Goal: Information Seeking & Learning: Check status

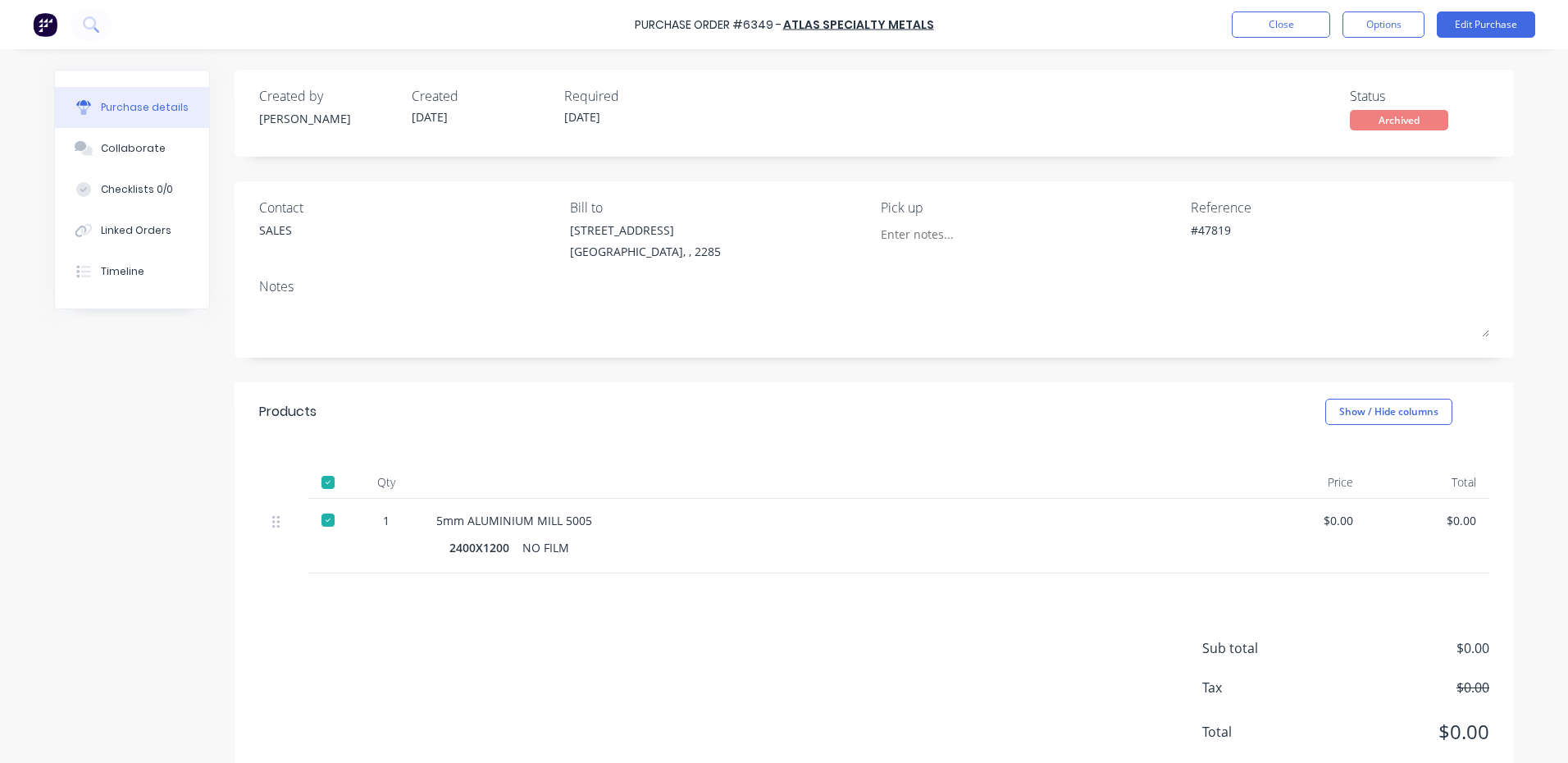
type textarea "x"
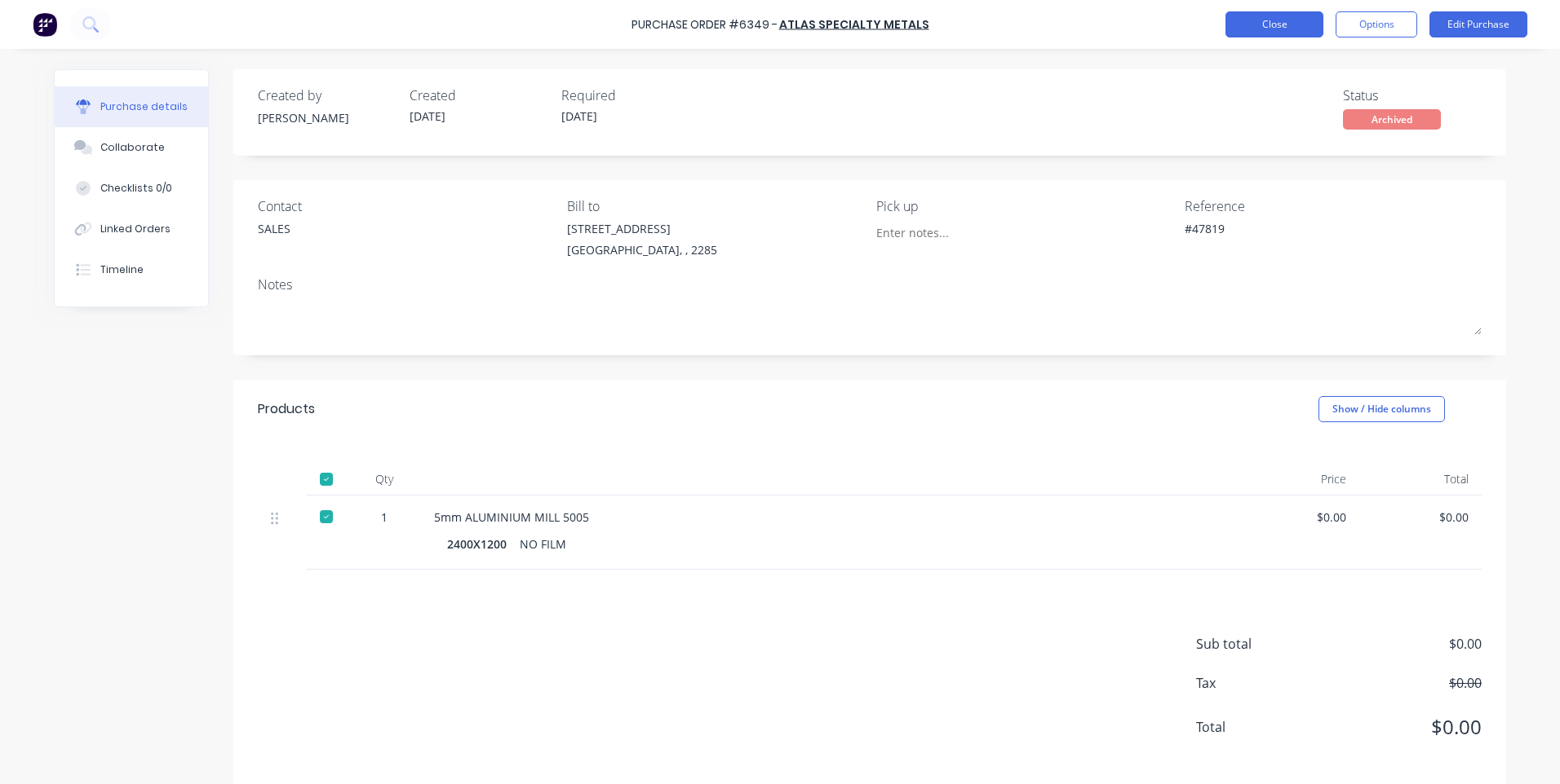
click at [1274, 20] on button "Close" at bounding box center [1274, 25] width 97 height 27
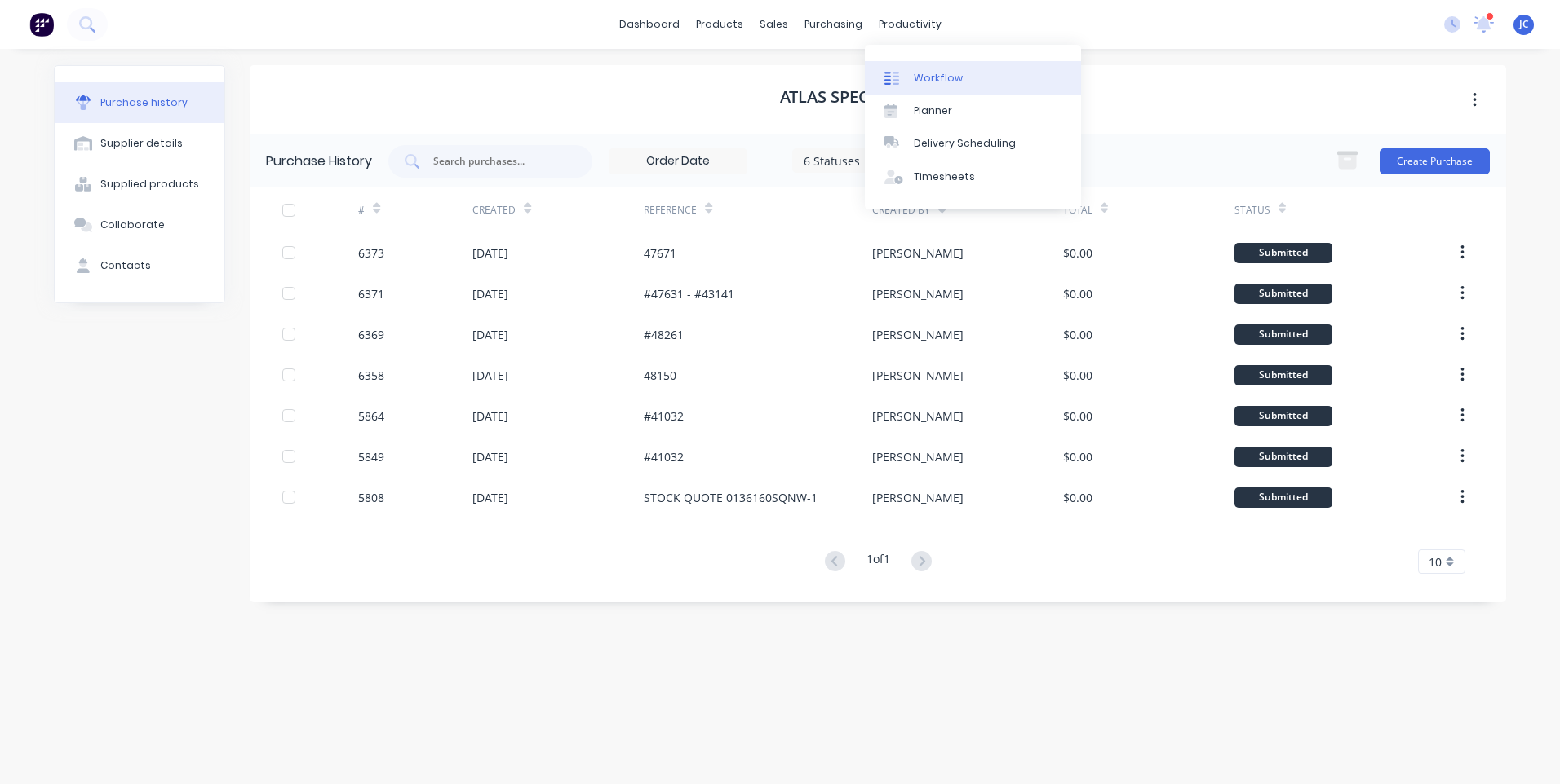
click at [927, 68] on link "Workflow" at bounding box center [973, 77] width 217 height 32
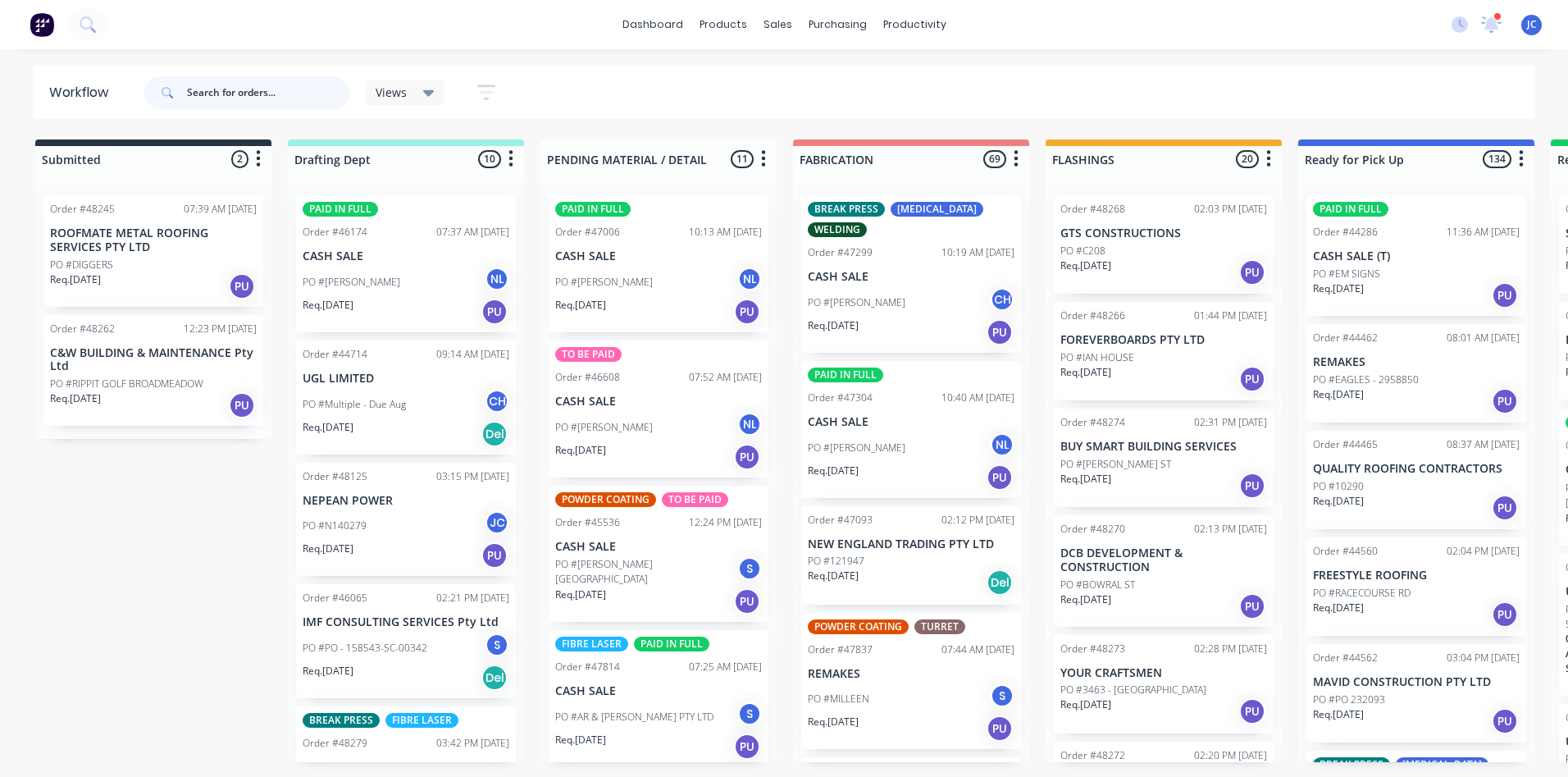
click at [262, 90] on input "text" at bounding box center [268, 92] width 162 height 33
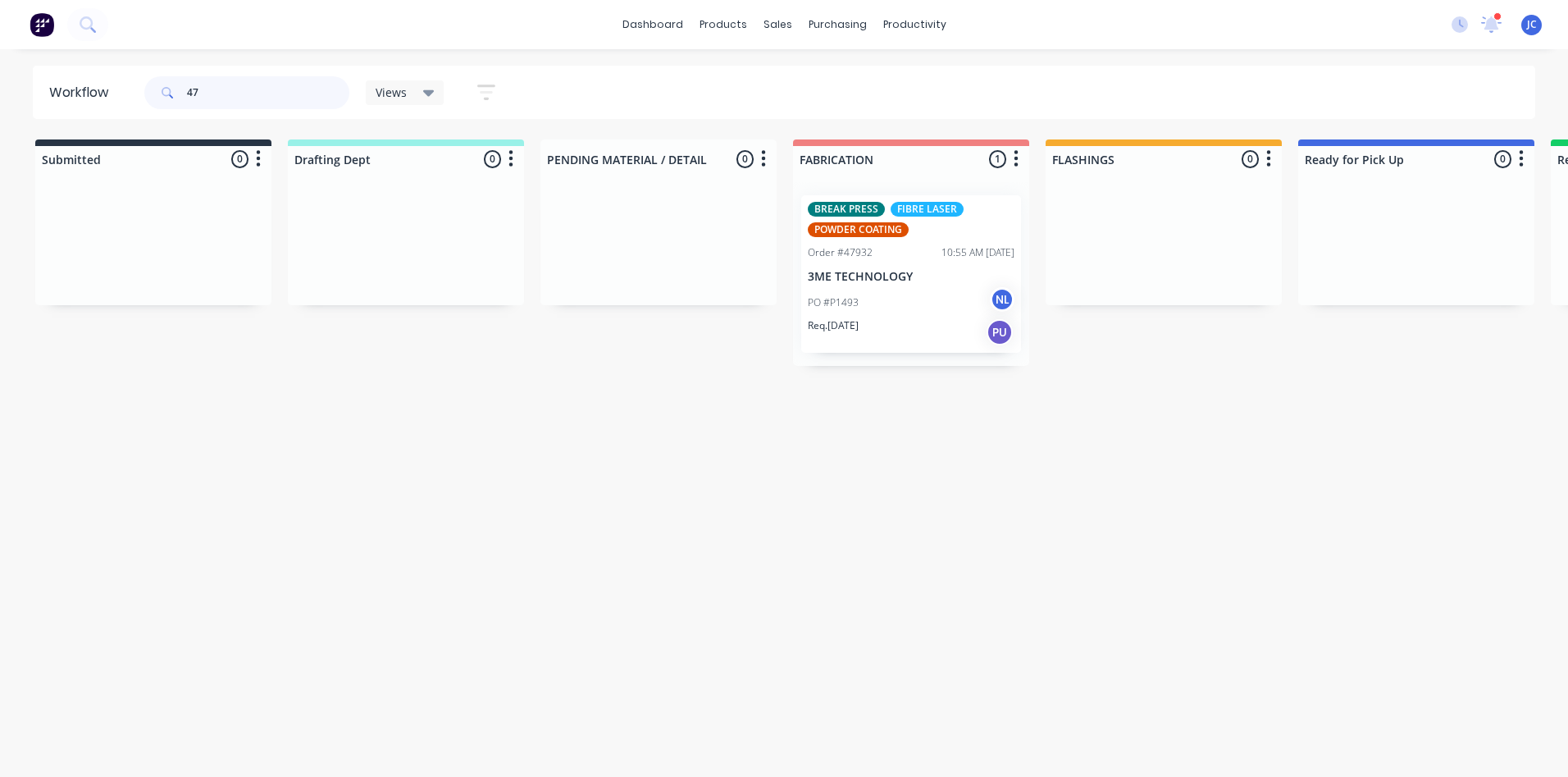
type input "4"
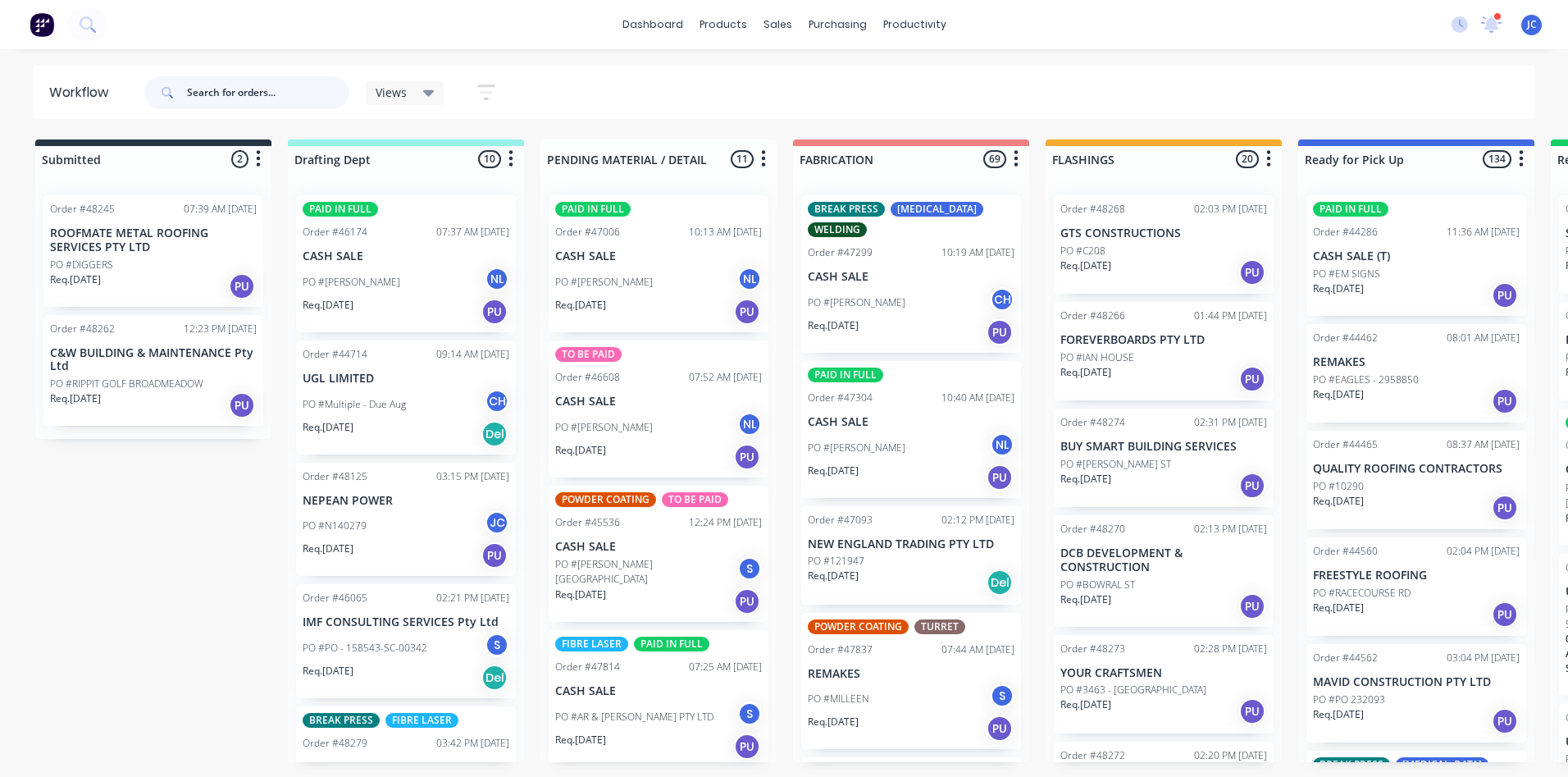
click at [277, 92] on input "text" at bounding box center [268, 92] width 162 height 33
type input "48074"
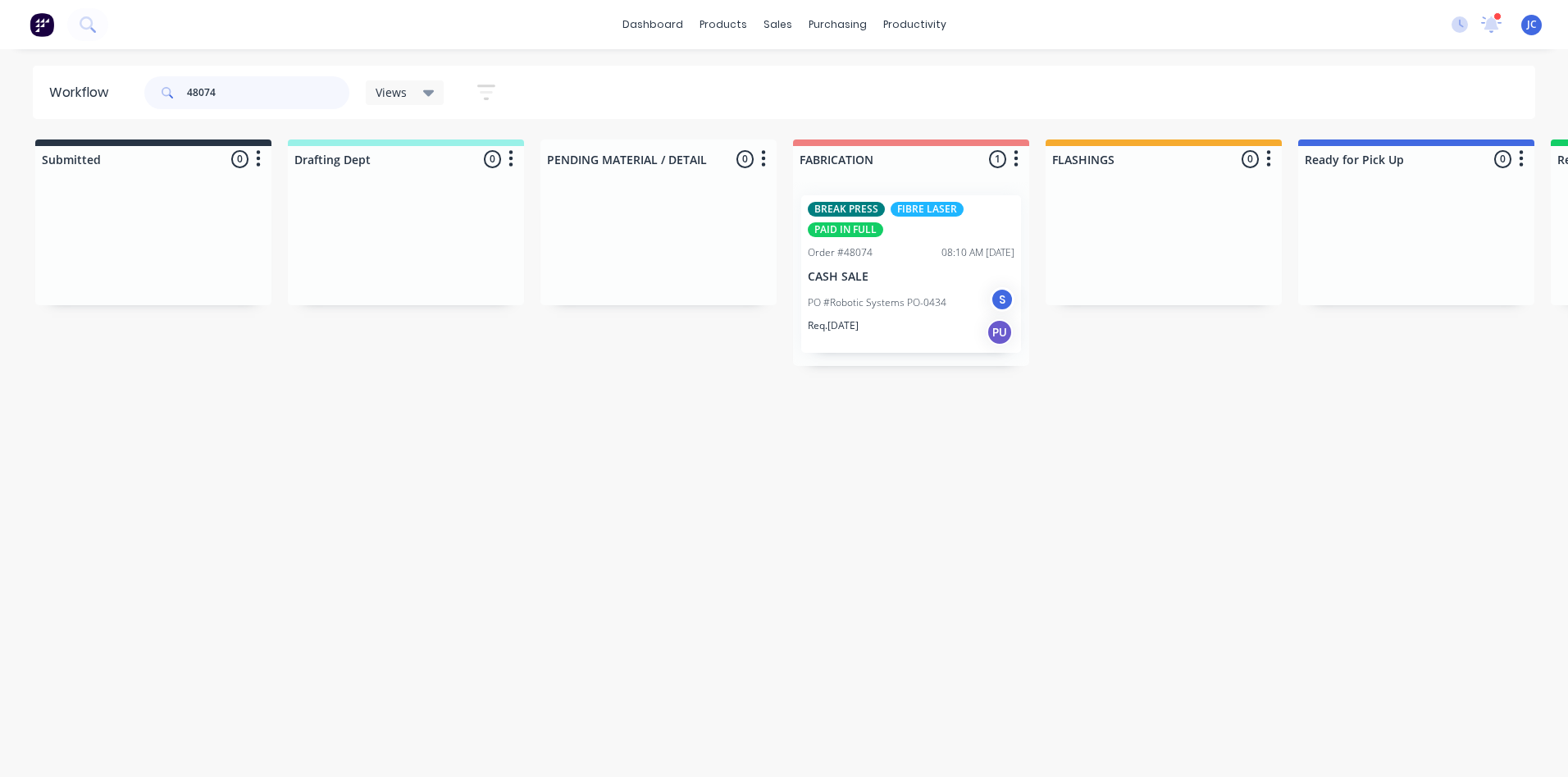
drag, startPoint x: 242, startPoint y: 86, endPoint x: 139, endPoint y: 103, distance: 104.4
click at [139, 103] on header "Workflow 48074 Views Save new view None (Default) edit [PERSON_NAME] edit [PERS…" at bounding box center [784, 92] width 1503 height 53
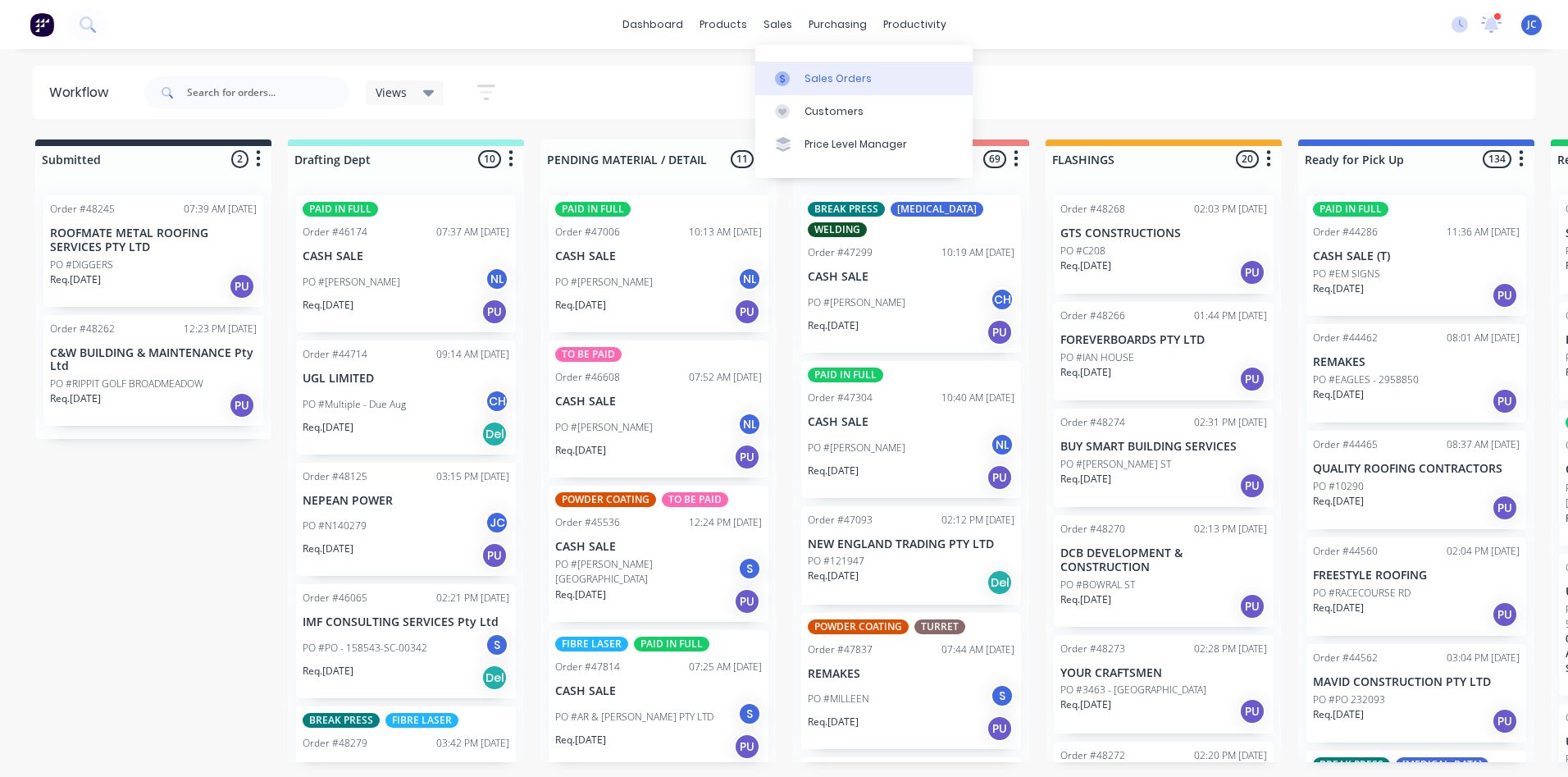
click at [792, 74] on div at bounding box center [786, 78] width 25 height 15
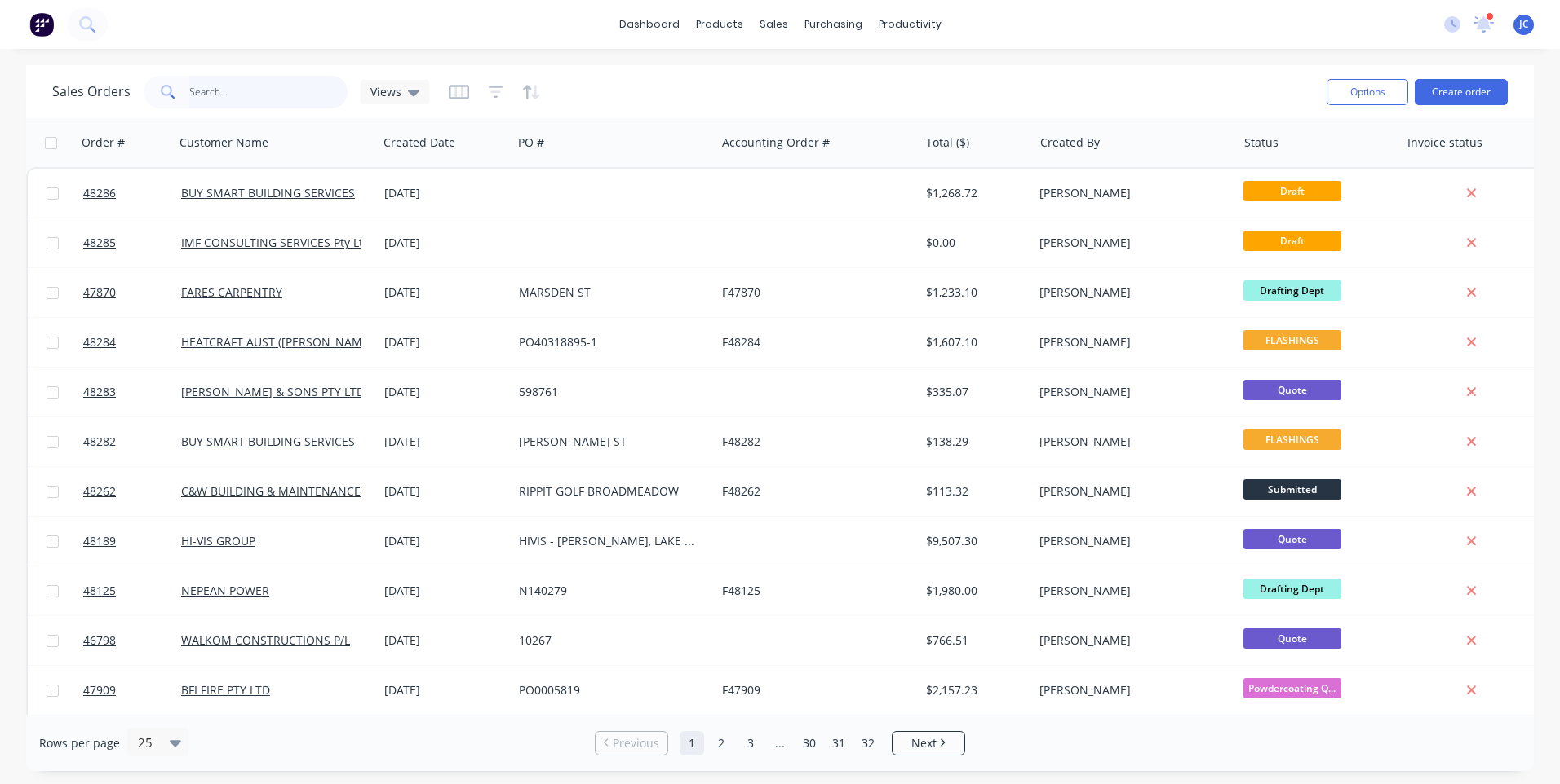
click at [255, 94] on input "text" at bounding box center [269, 91] width 159 height 32
type input "17310"
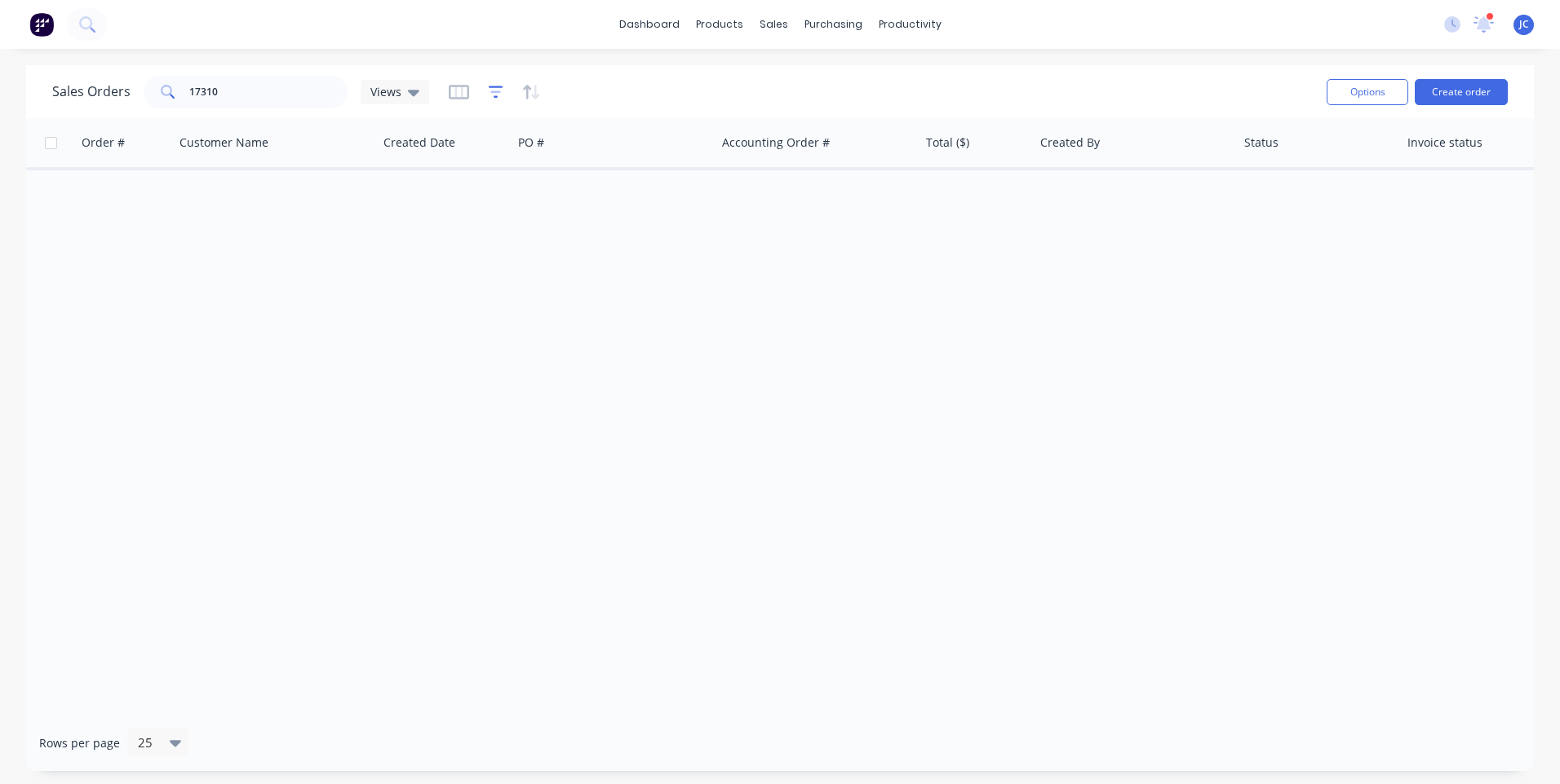
click at [500, 92] on icon "button" at bounding box center [495, 91] width 15 height 17
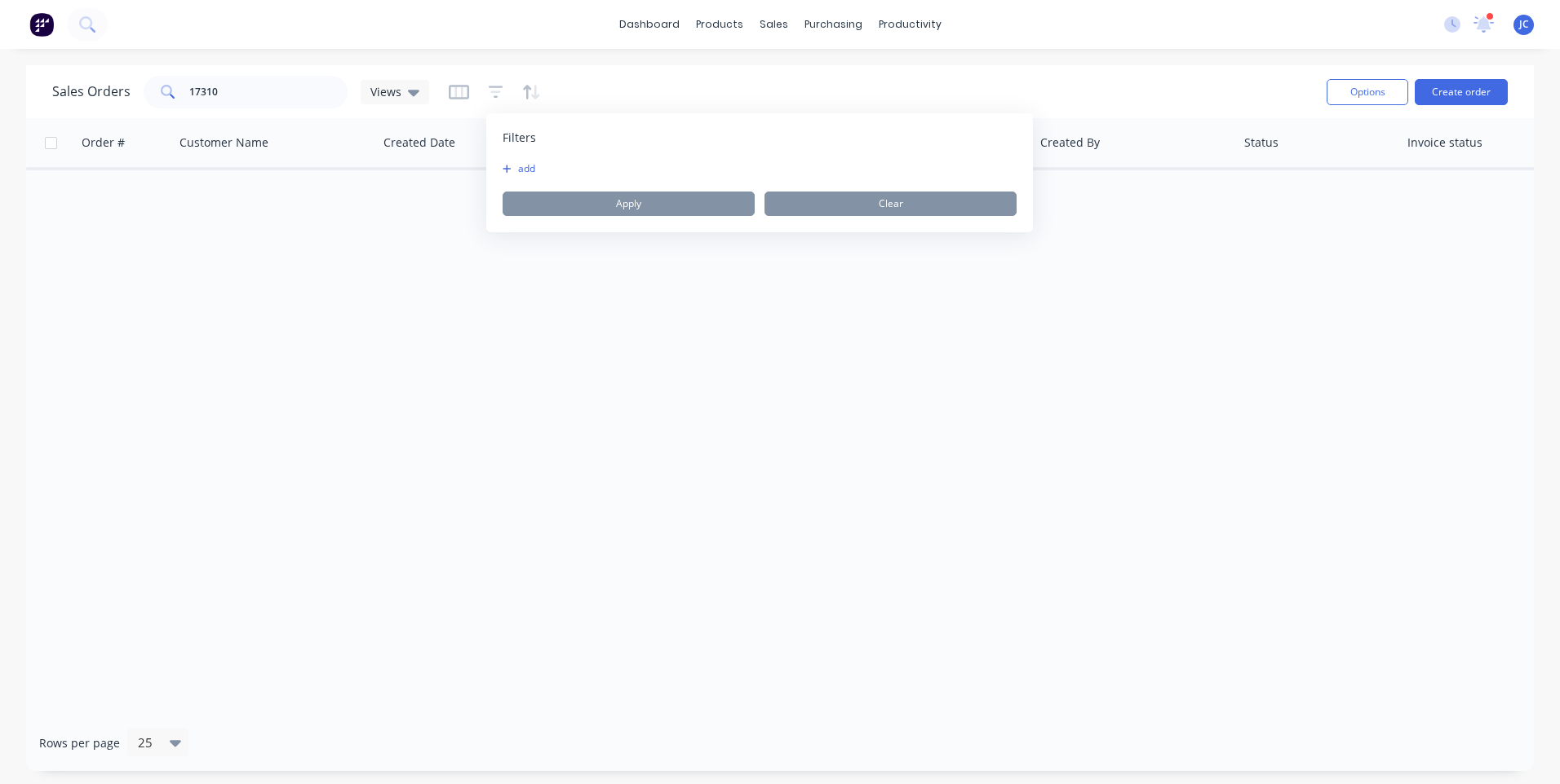
click at [516, 169] on button "add" at bounding box center [523, 168] width 40 height 13
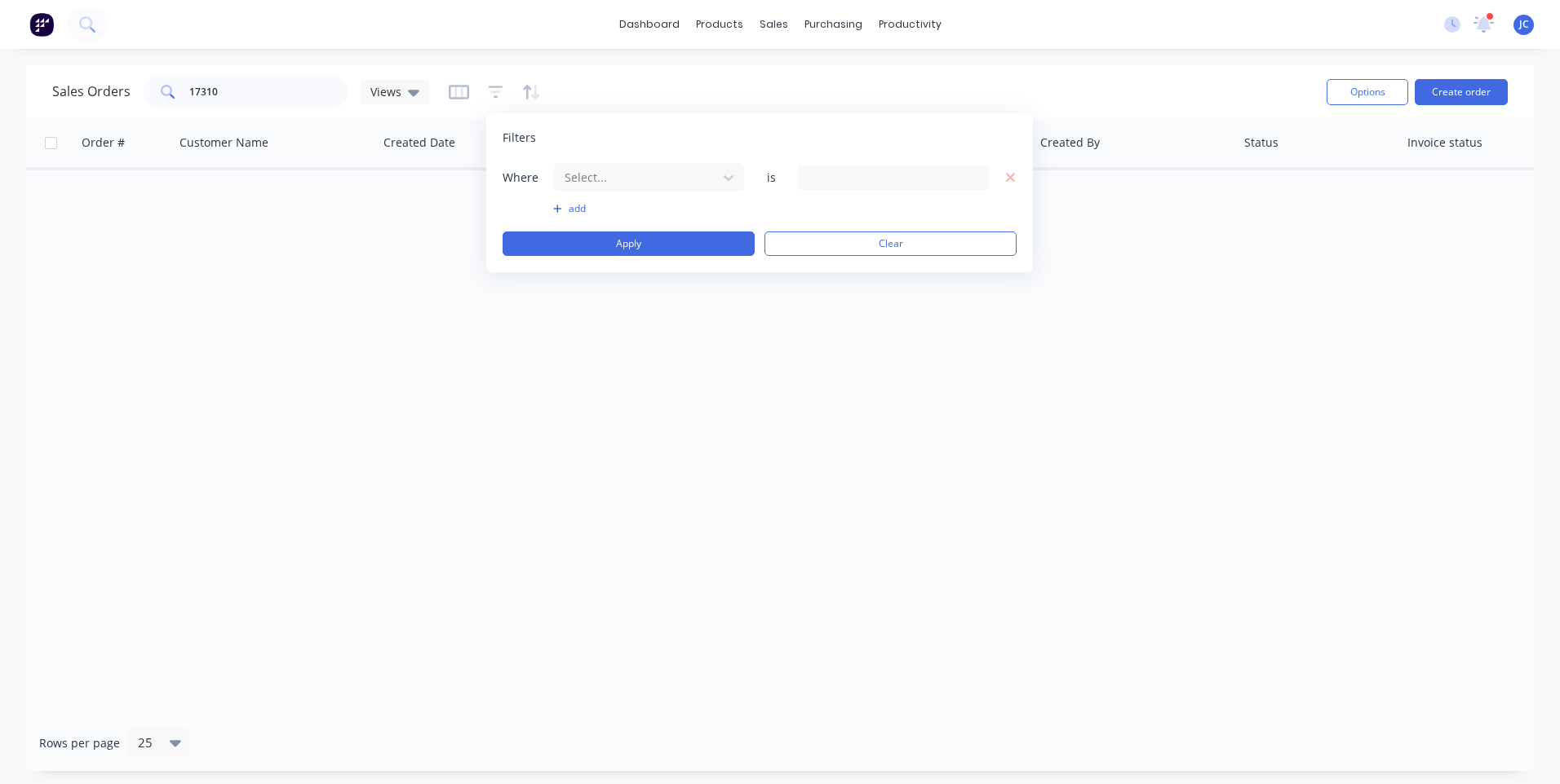
click at [745, 178] on div "Where Select... is" at bounding box center [760, 177] width 514 height 30
click at [736, 180] on div at bounding box center [728, 178] width 30 height 30
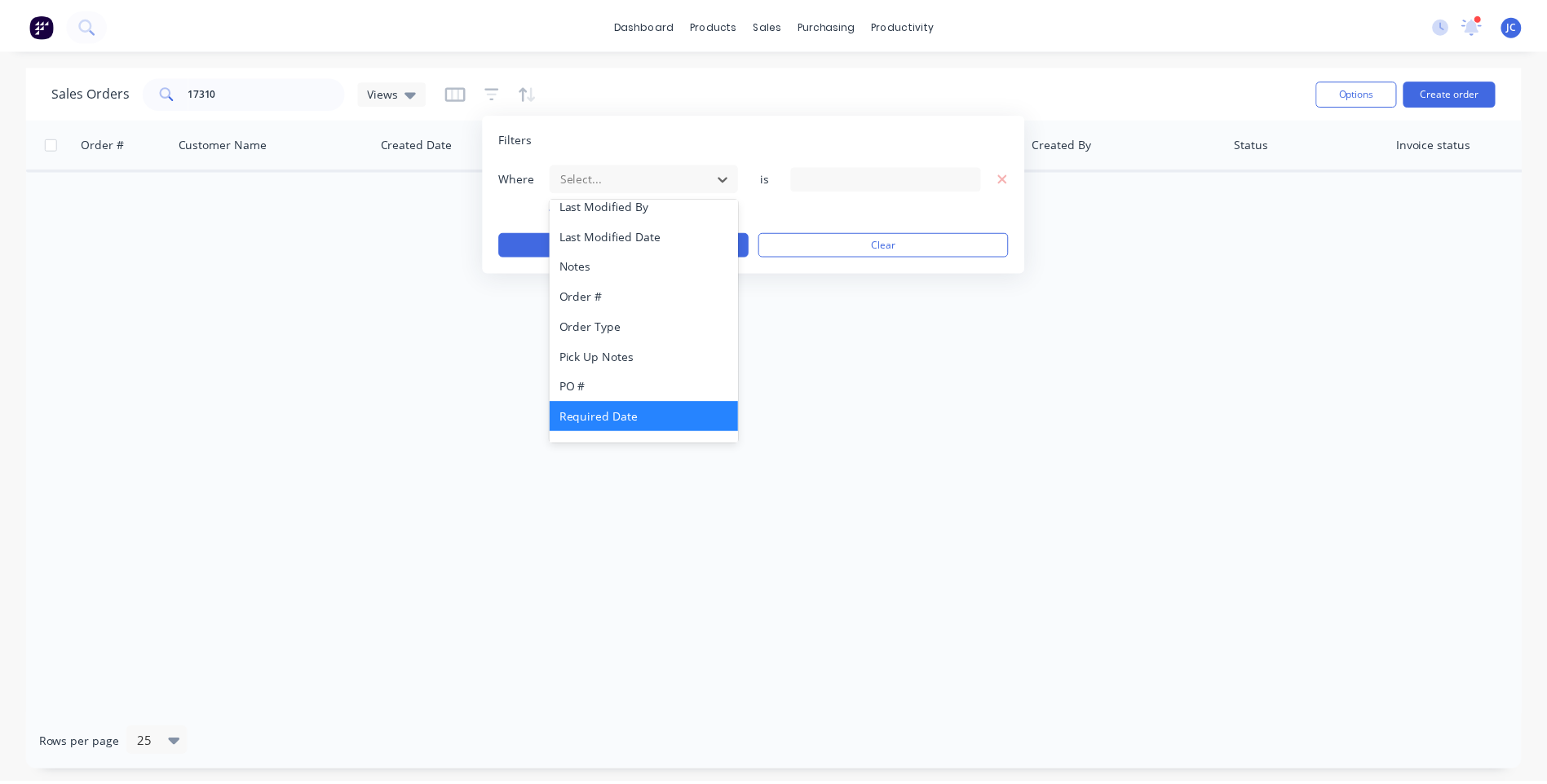
scroll to position [395, 0]
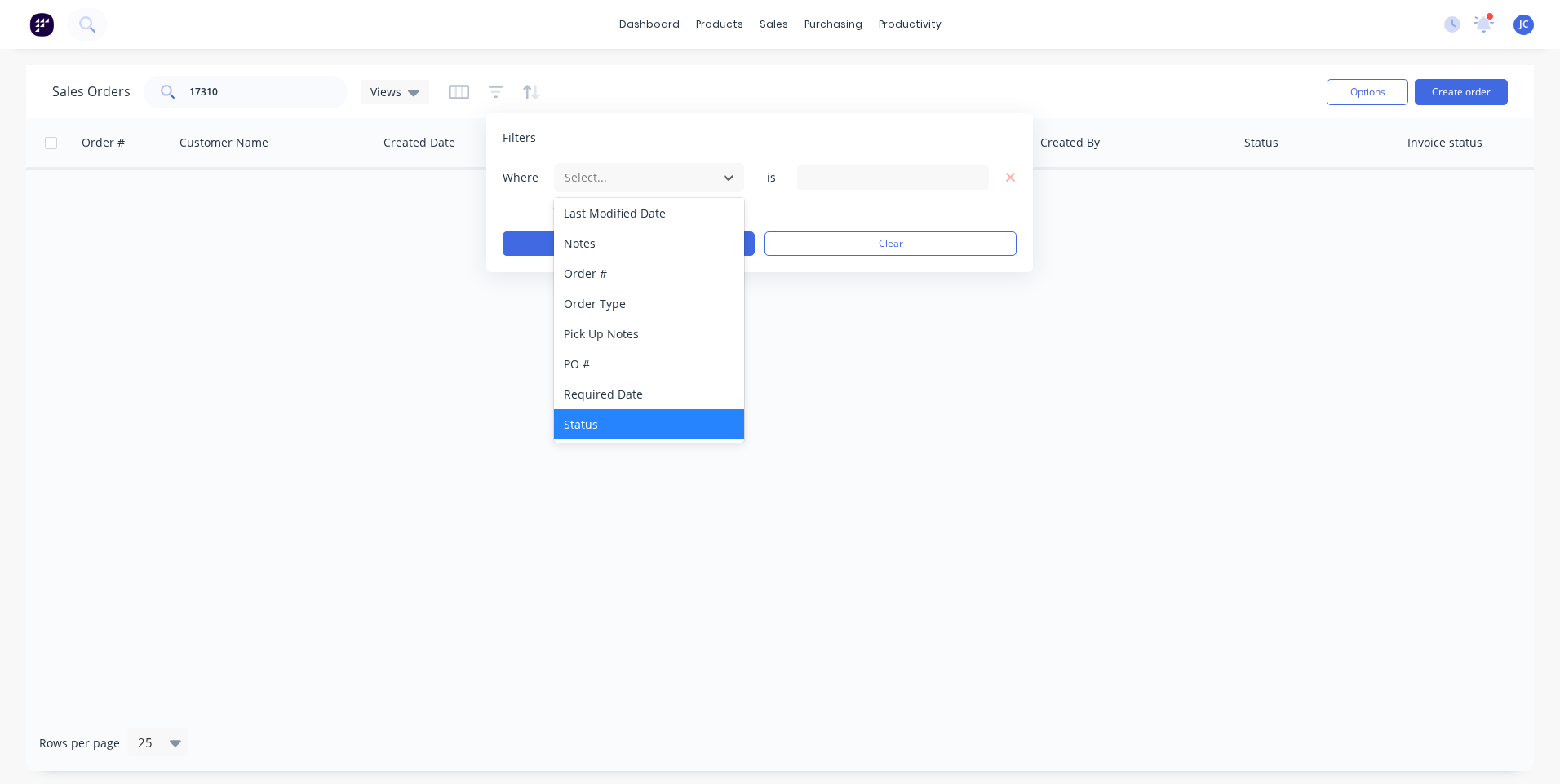
click at [648, 418] on div "Status" at bounding box center [649, 424] width 190 height 30
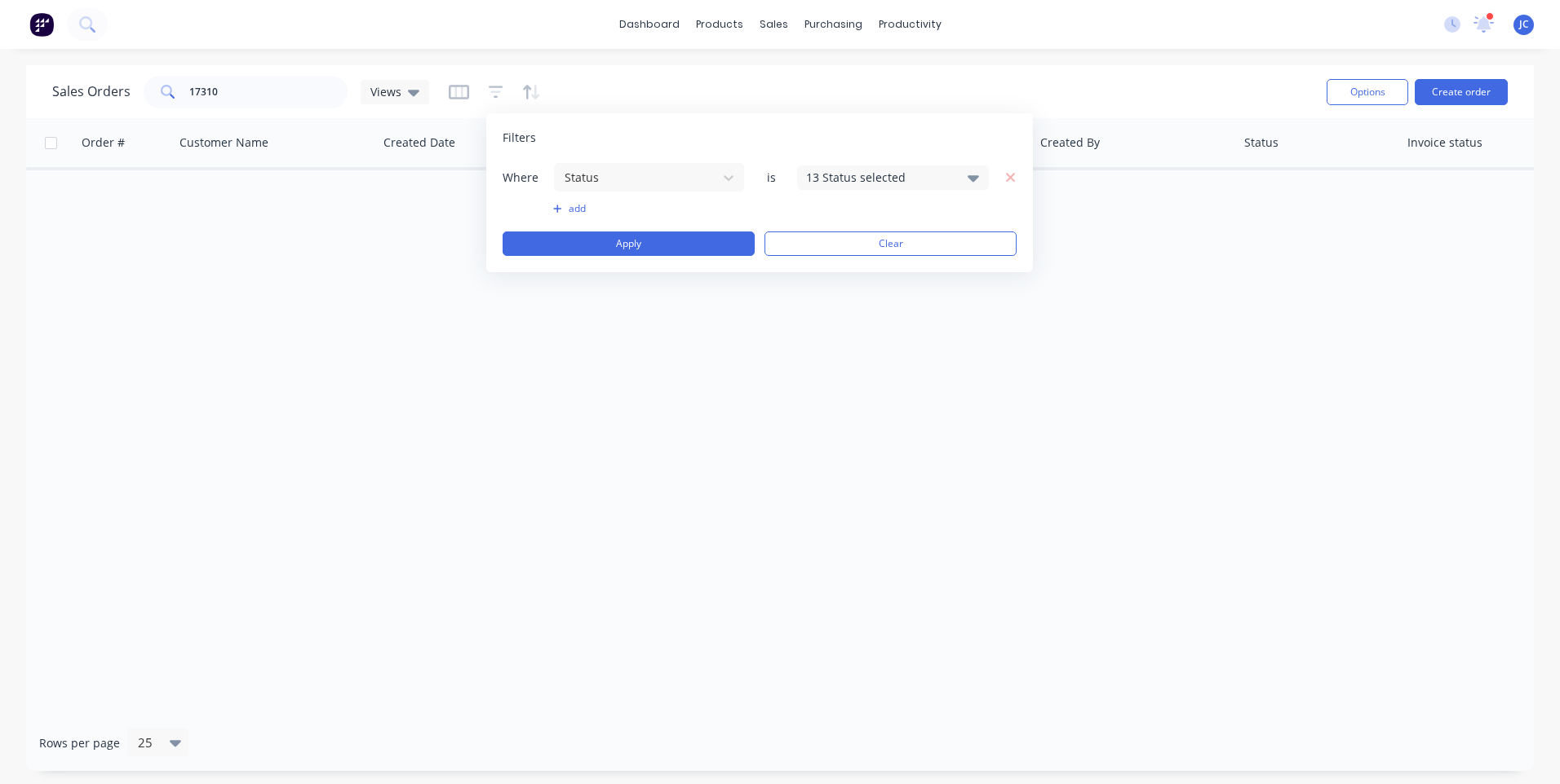
click at [967, 177] on div "13 Status selected" at bounding box center [893, 177] width 192 height 25
click at [822, 302] on div at bounding box center [824, 299] width 32 height 32
click at [996, 96] on div "Sales Orders 17310 Views" at bounding box center [682, 91] width 1261 height 40
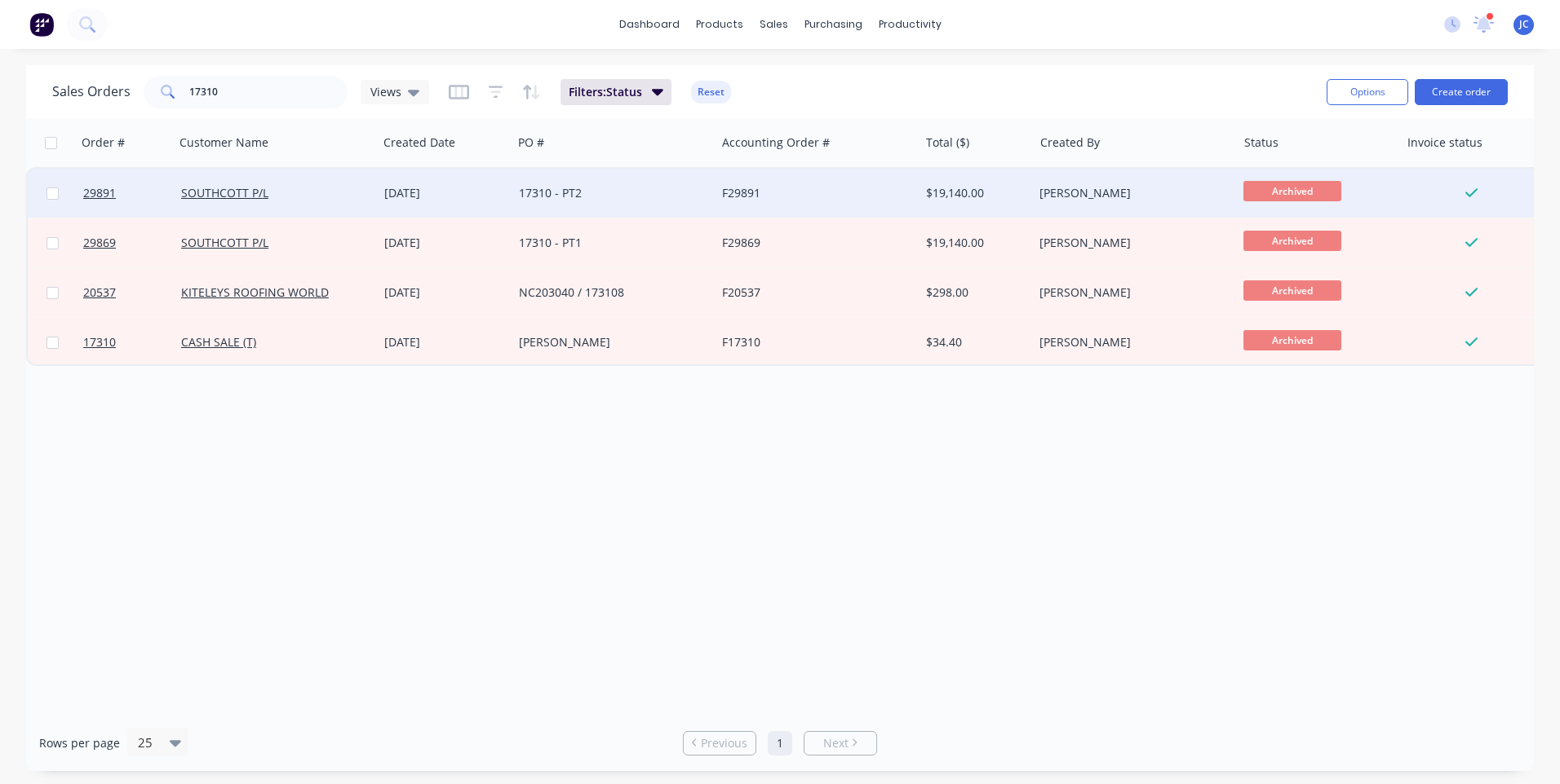
click at [622, 193] on div "17310 - PT2" at bounding box center [609, 193] width 181 height 17
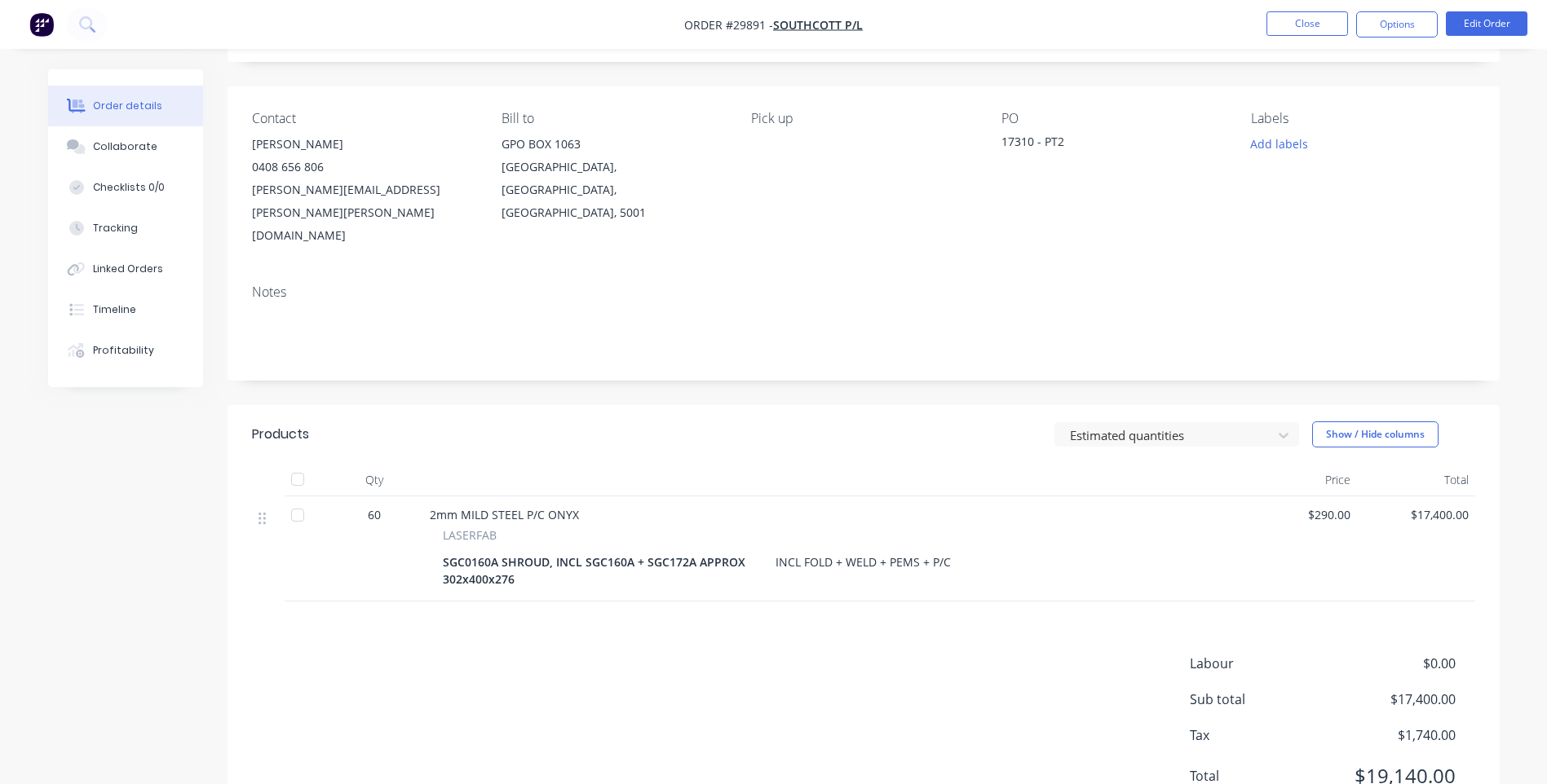
scroll to position [120, 0]
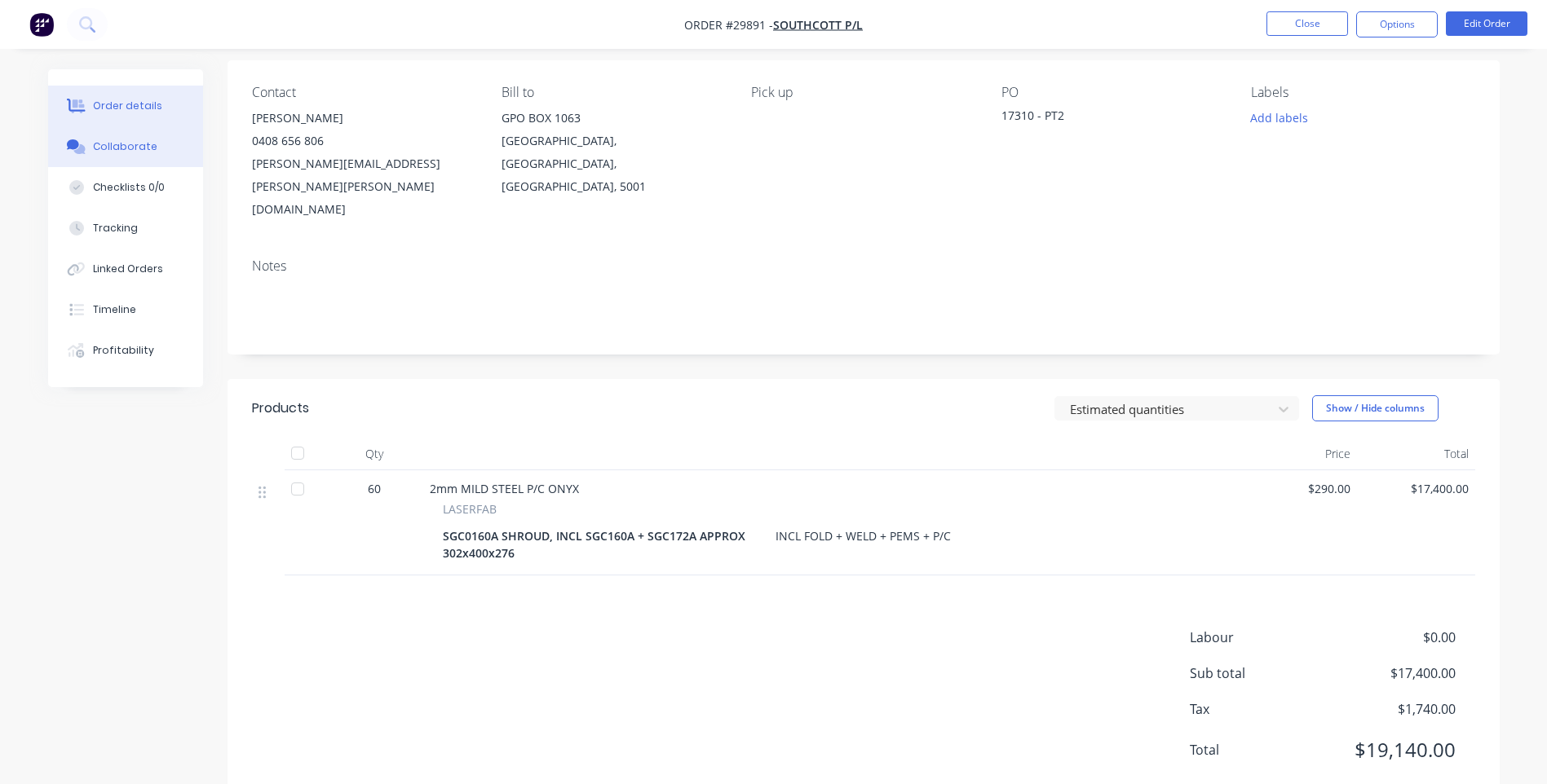
click at [117, 136] on button "Collaborate" at bounding box center [125, 146] width 155 height 40
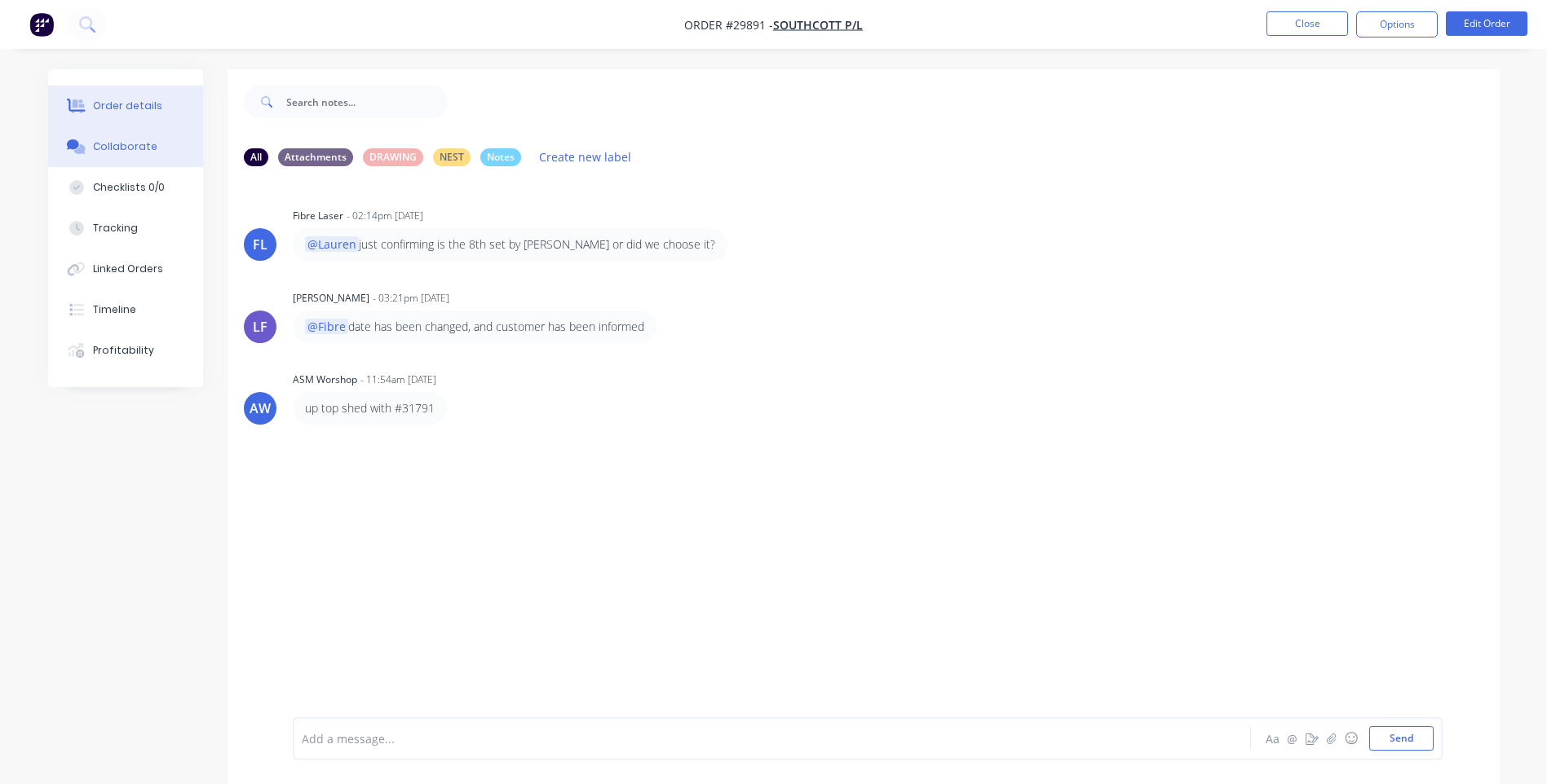
click at [114, 111] on div "Order details" at bounding box center [127, 105] width 69 height 15
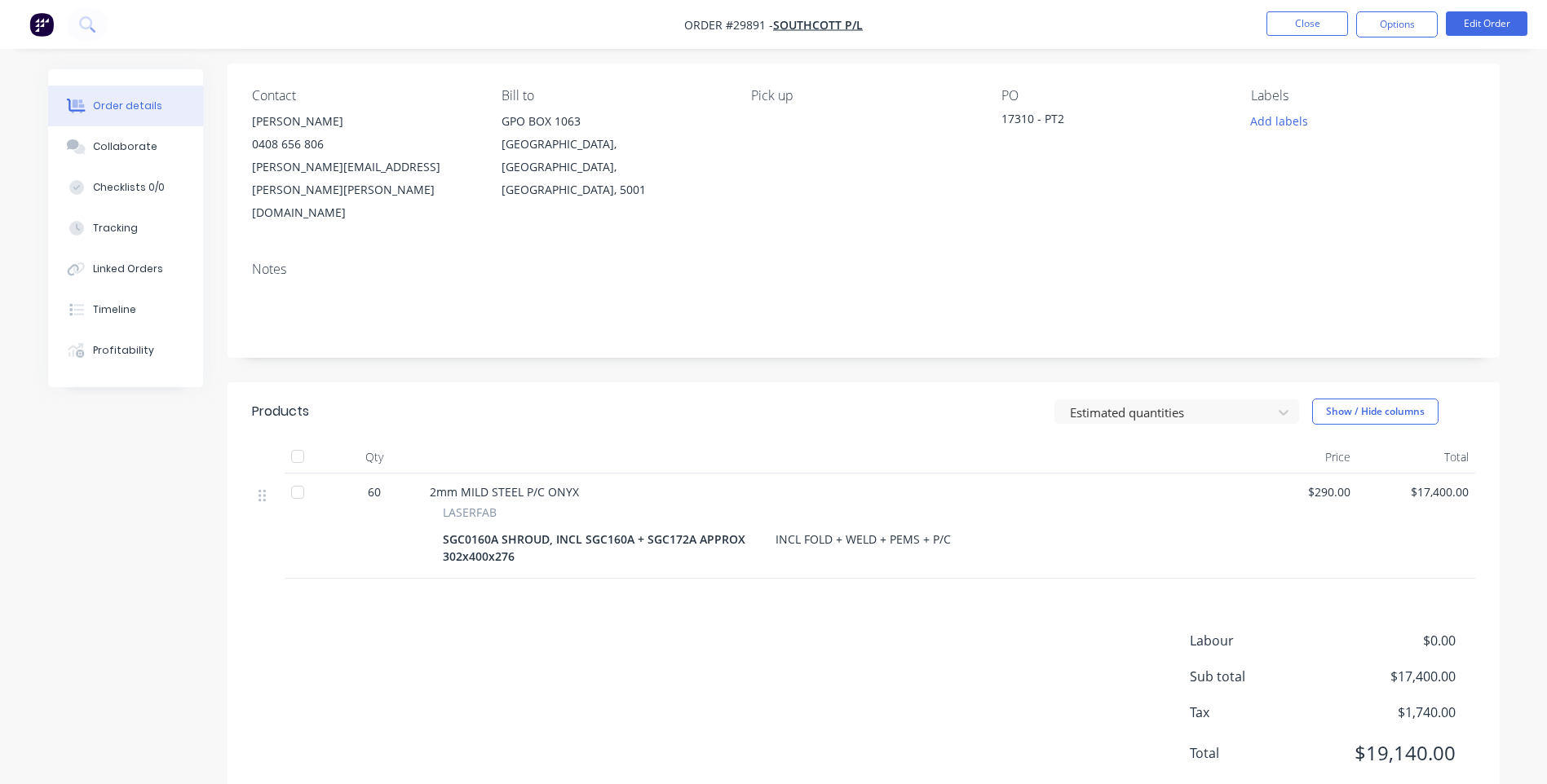
scroll to position [120, 0]
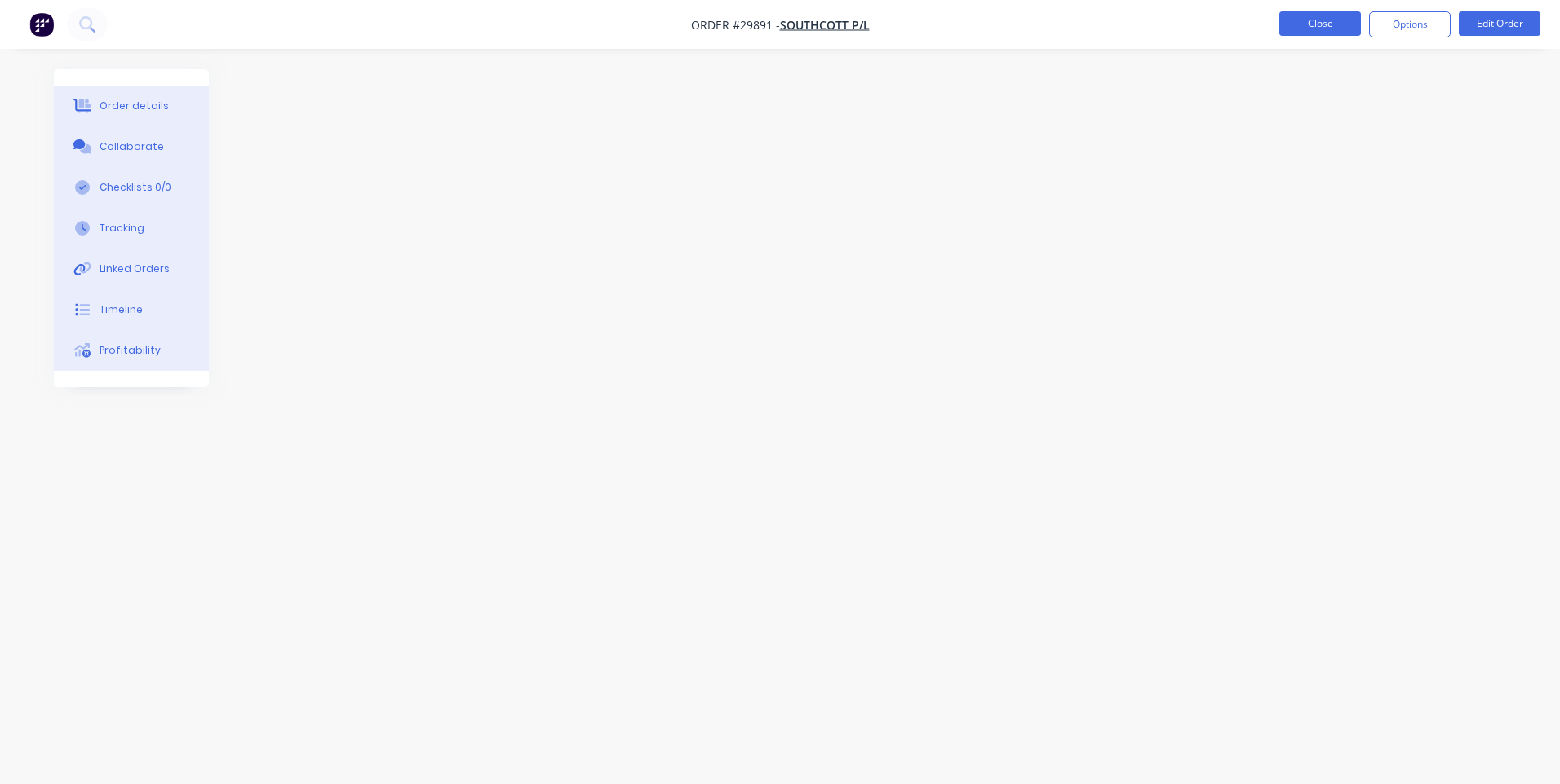
click at [1312, 32] on button "Close" at bounding box center [1320, 24] width 82 height 25
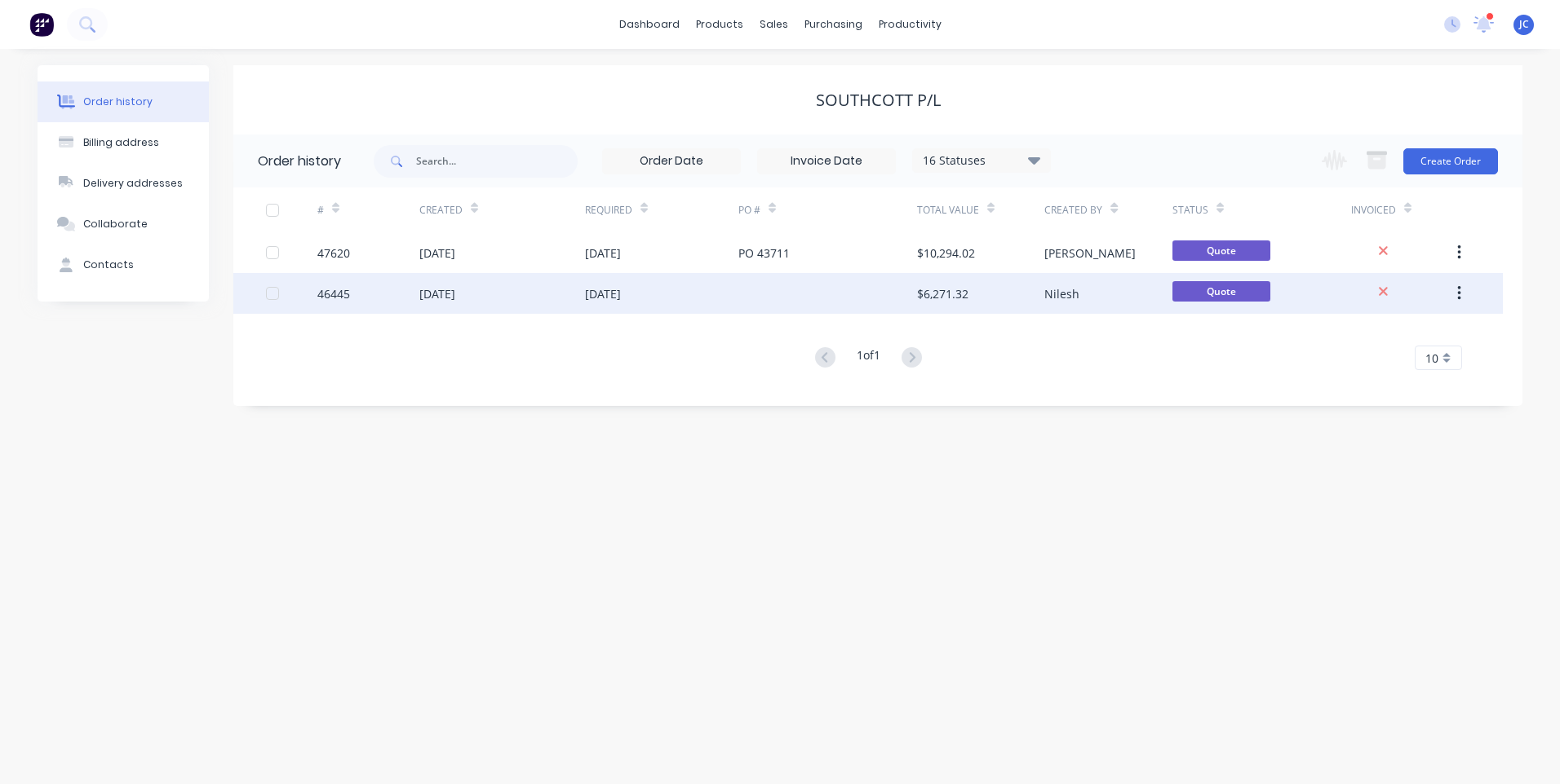
click at [741, 289] on div at bounding box center [828, 293] width 179 height 40
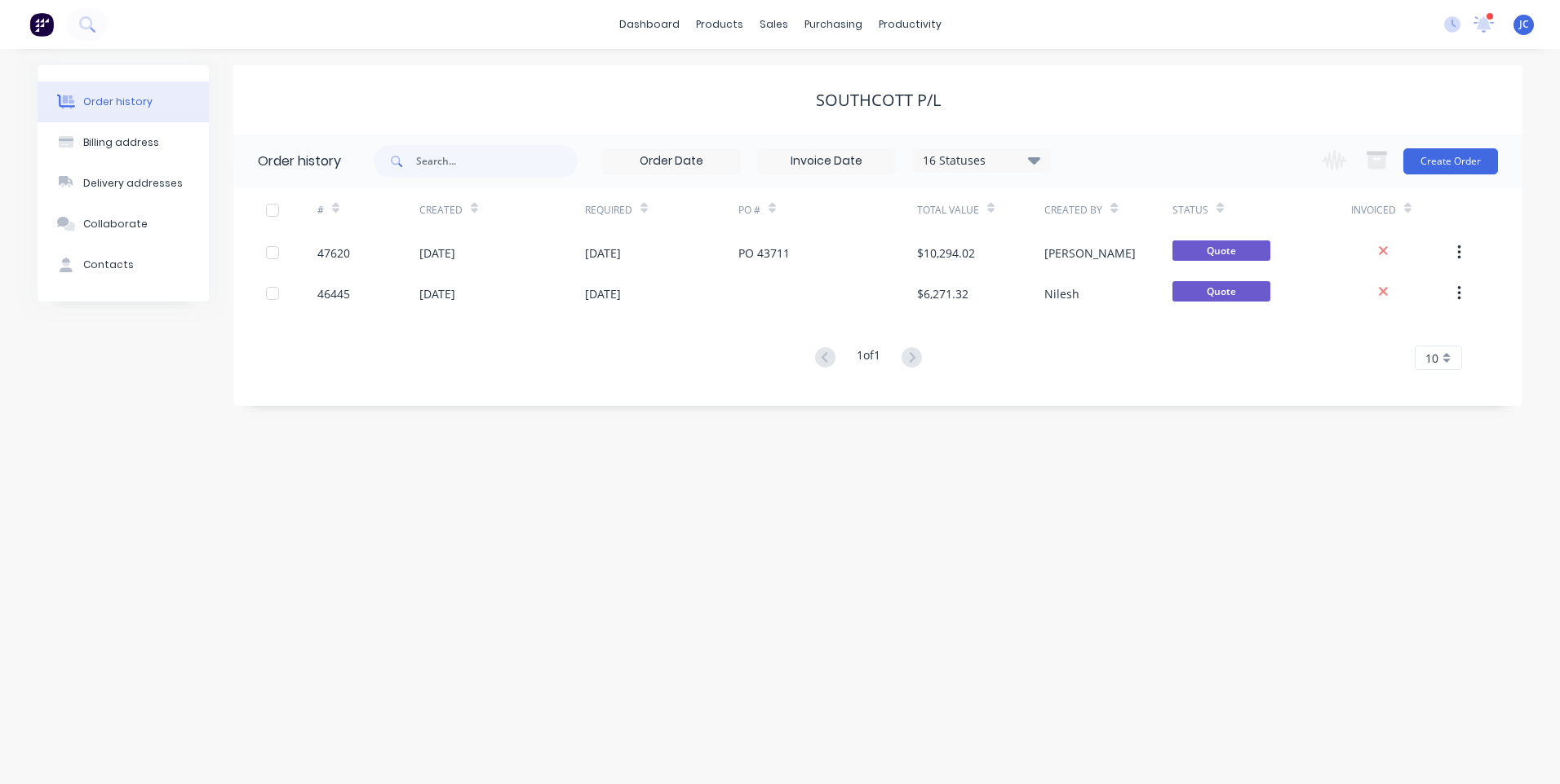
click at [1002, 77] on div "SOUTHCOTT P/L" at bounding box center [878, 99] width 1289 height 69
click at [804, 74] on div "Sales Orders" at bounding box center [834, 78] width 67 height 15
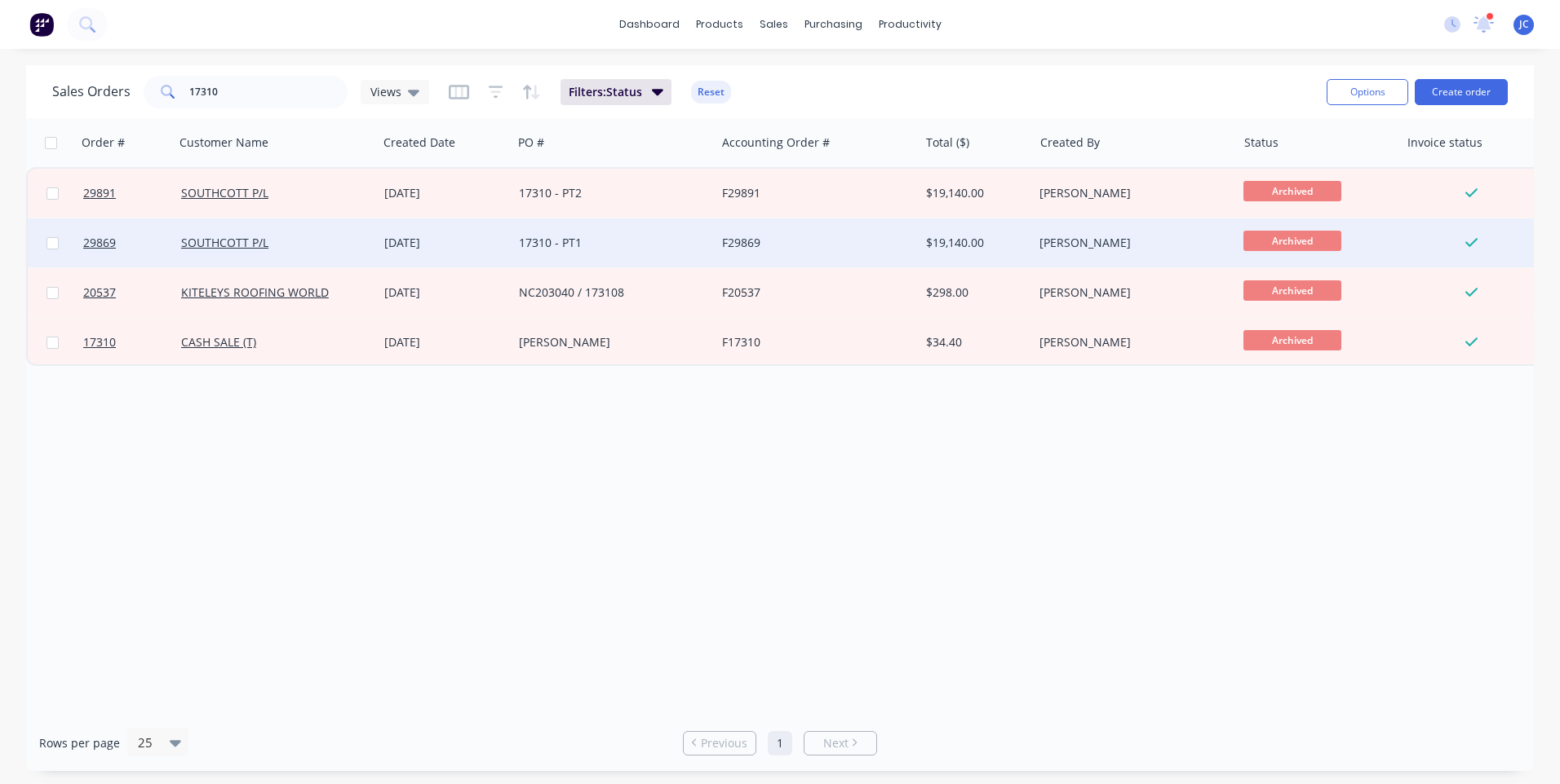
click at [621, 241] on div "17310 - PT1" at bounding box center [609, 243] width 181 height 17
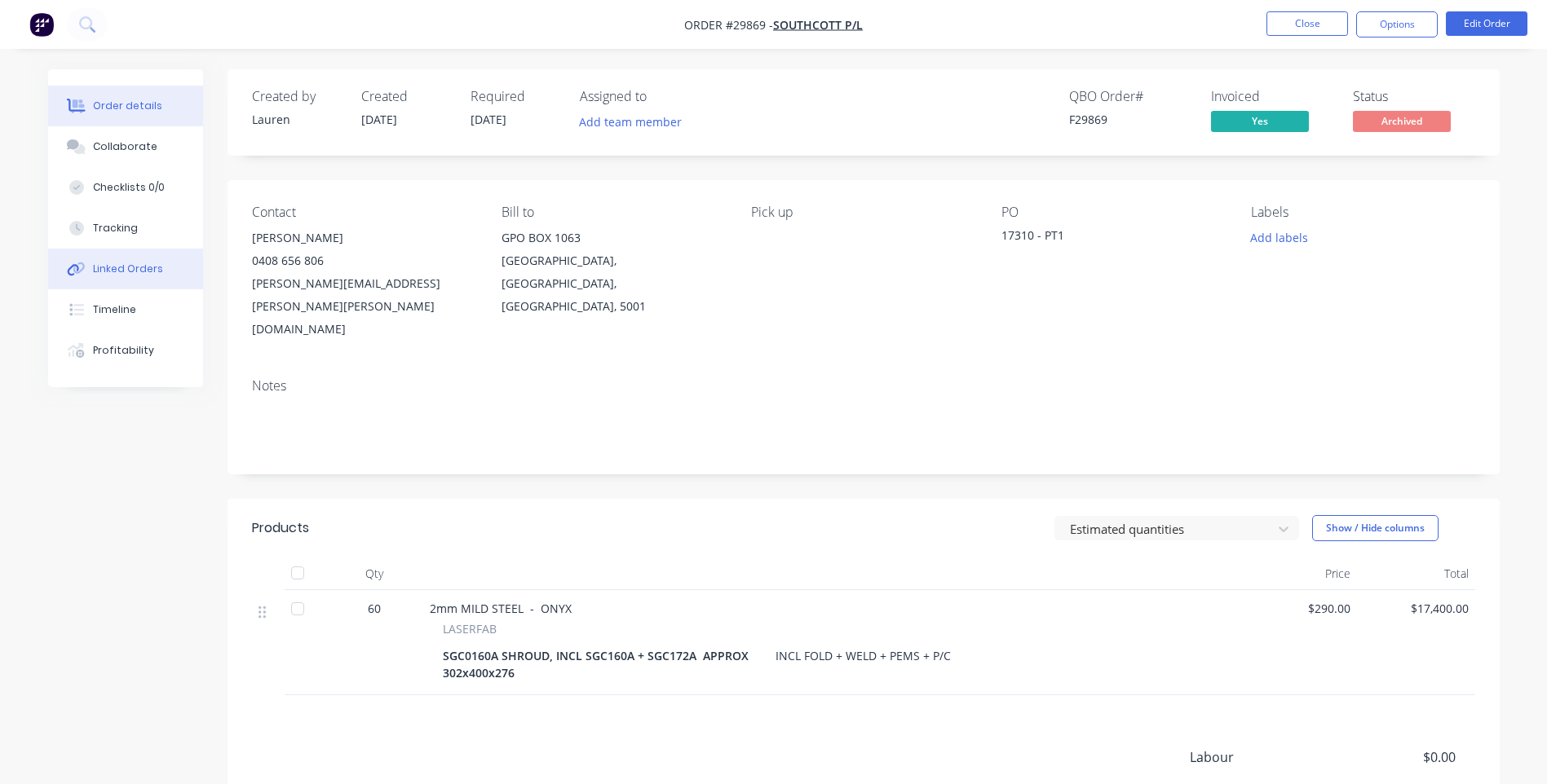
click at [129, 257] on button "Linked Orders" at bounding box center [125, 269] width 155 height 40
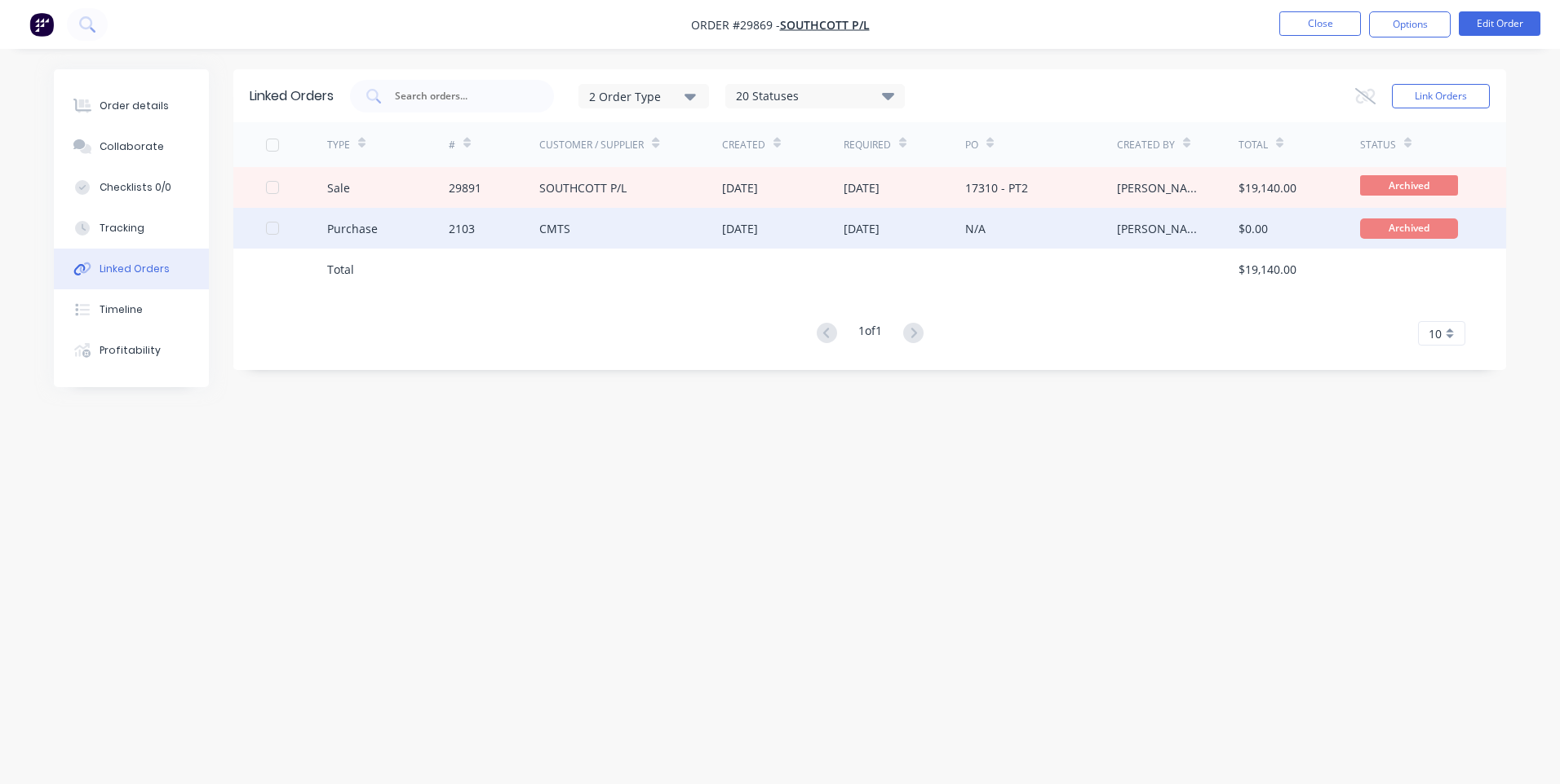
click at [718, 225] on div "CMTS" at bounding box center [631, 227] width 183 height 40
type textarea "x"
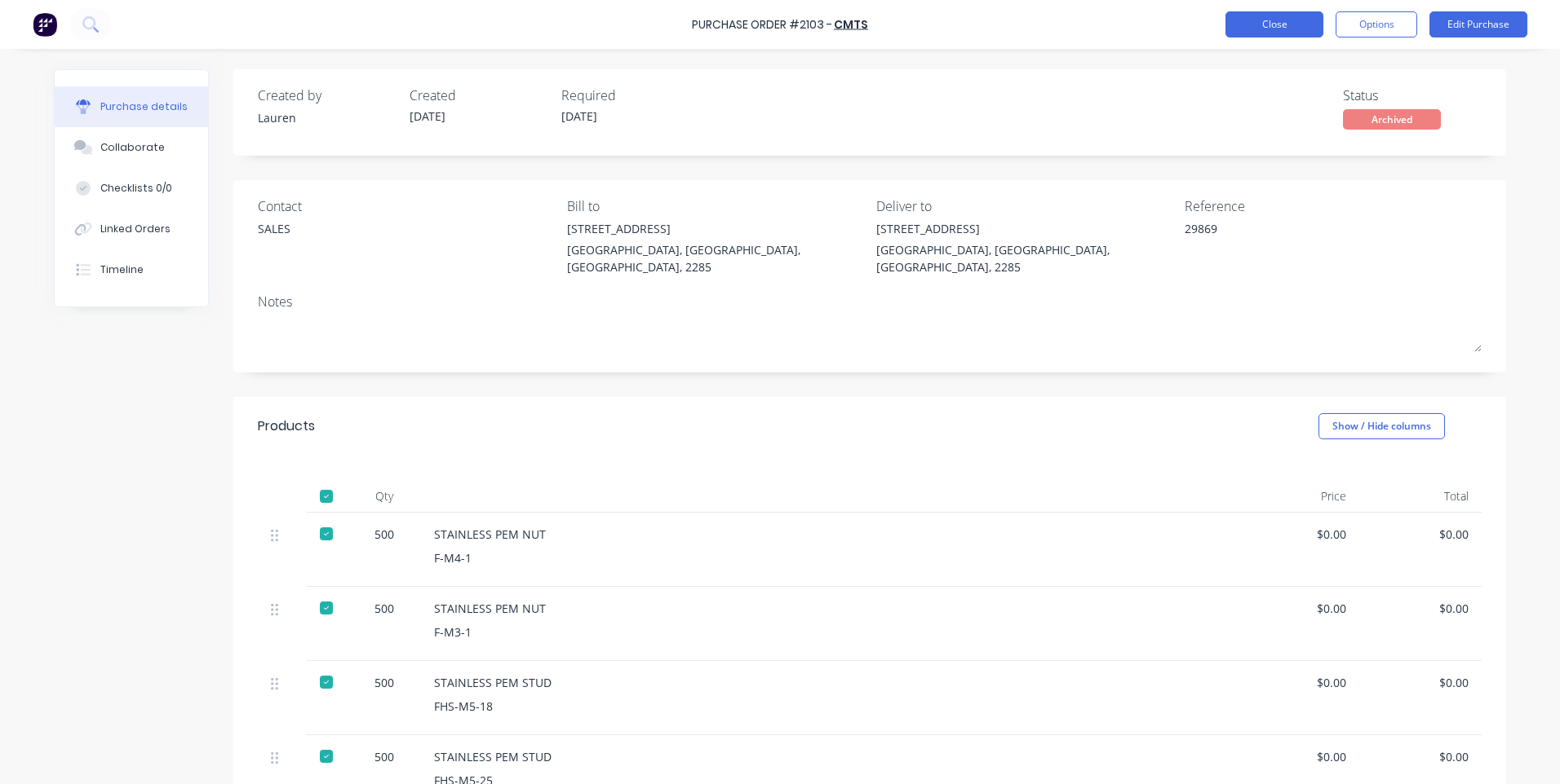
click at [1277, 26] on button "Close" at bounding box center [1274, 25] width 97 height 27
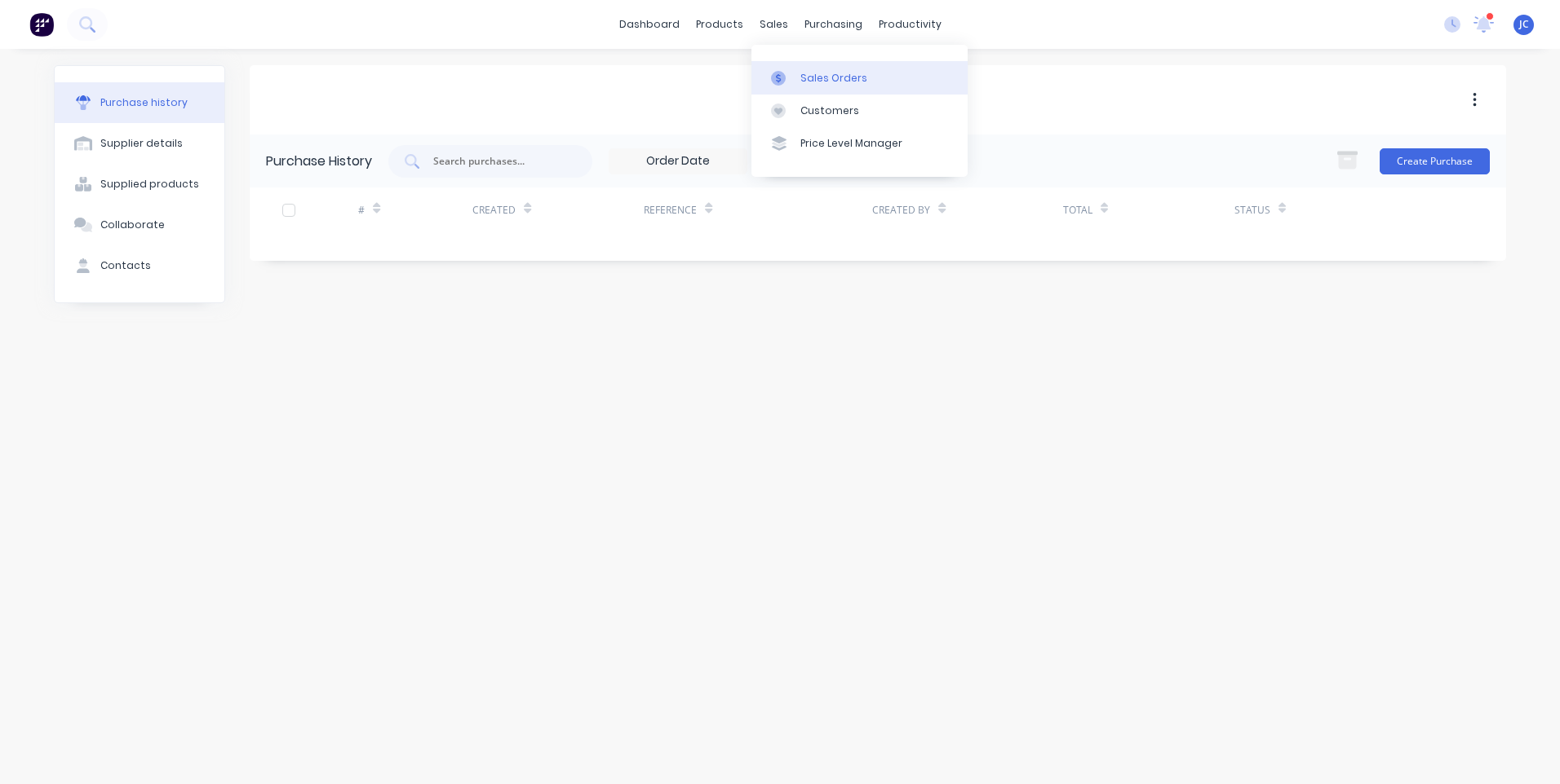
click at [793, 81] on div at bounding box center [782, 78] width 25 height 15
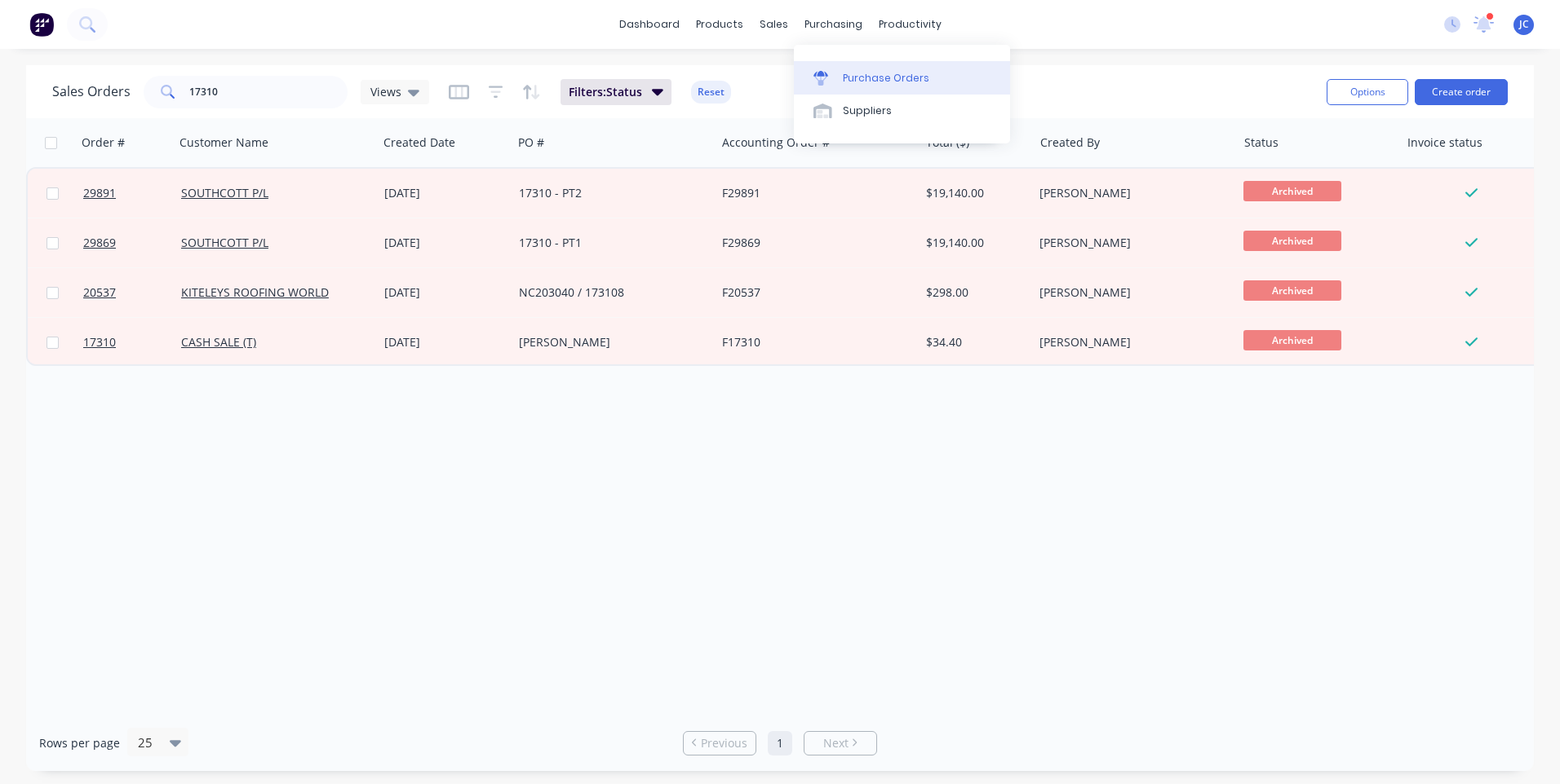
click at [850, 74] on div "Purchase Orders" at bounding box center [886, 78] width 87 height 15
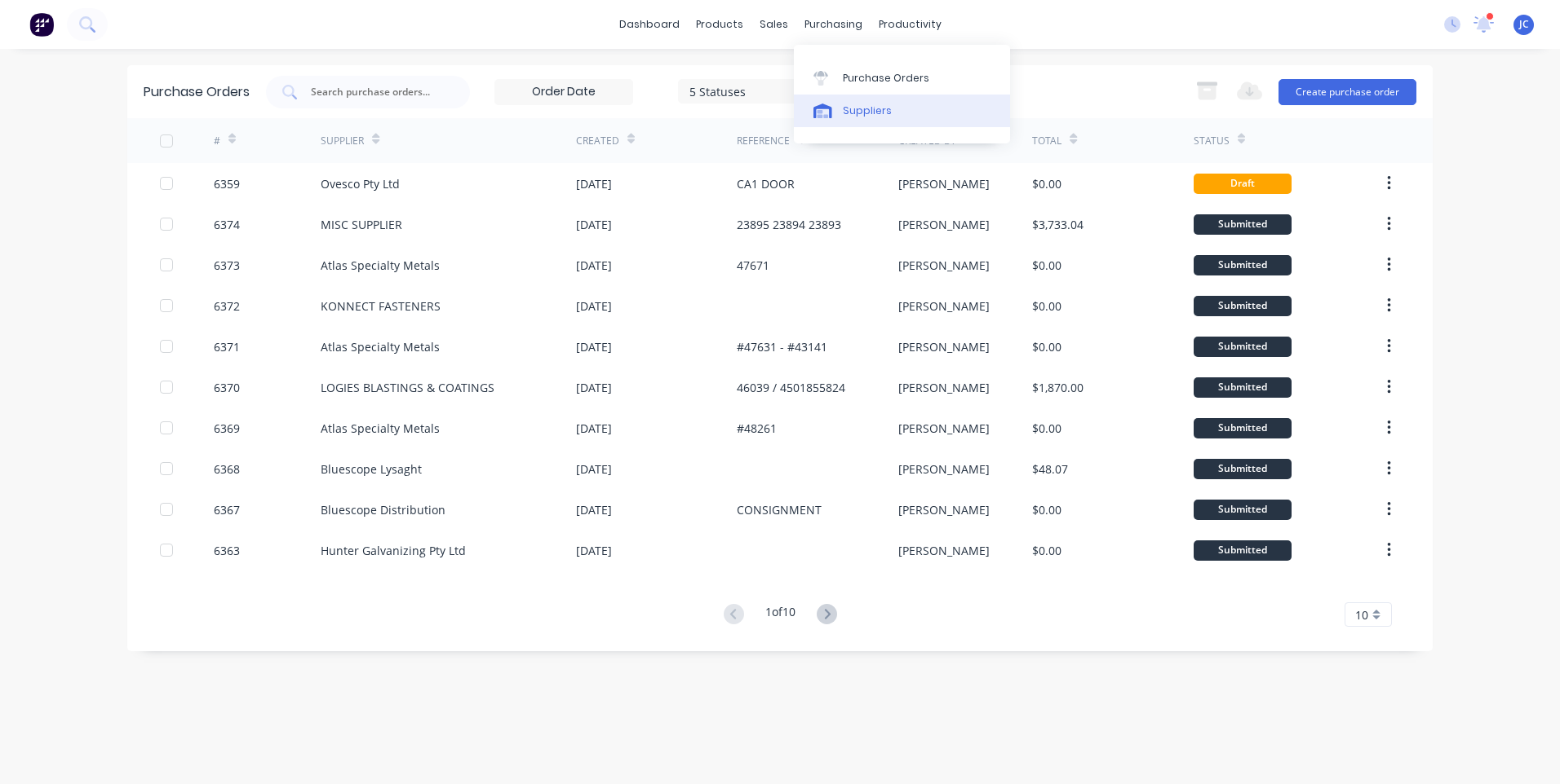
click at [855, 106] on div "Suppliers" at bounding box center [867, 110] width 49 height 15
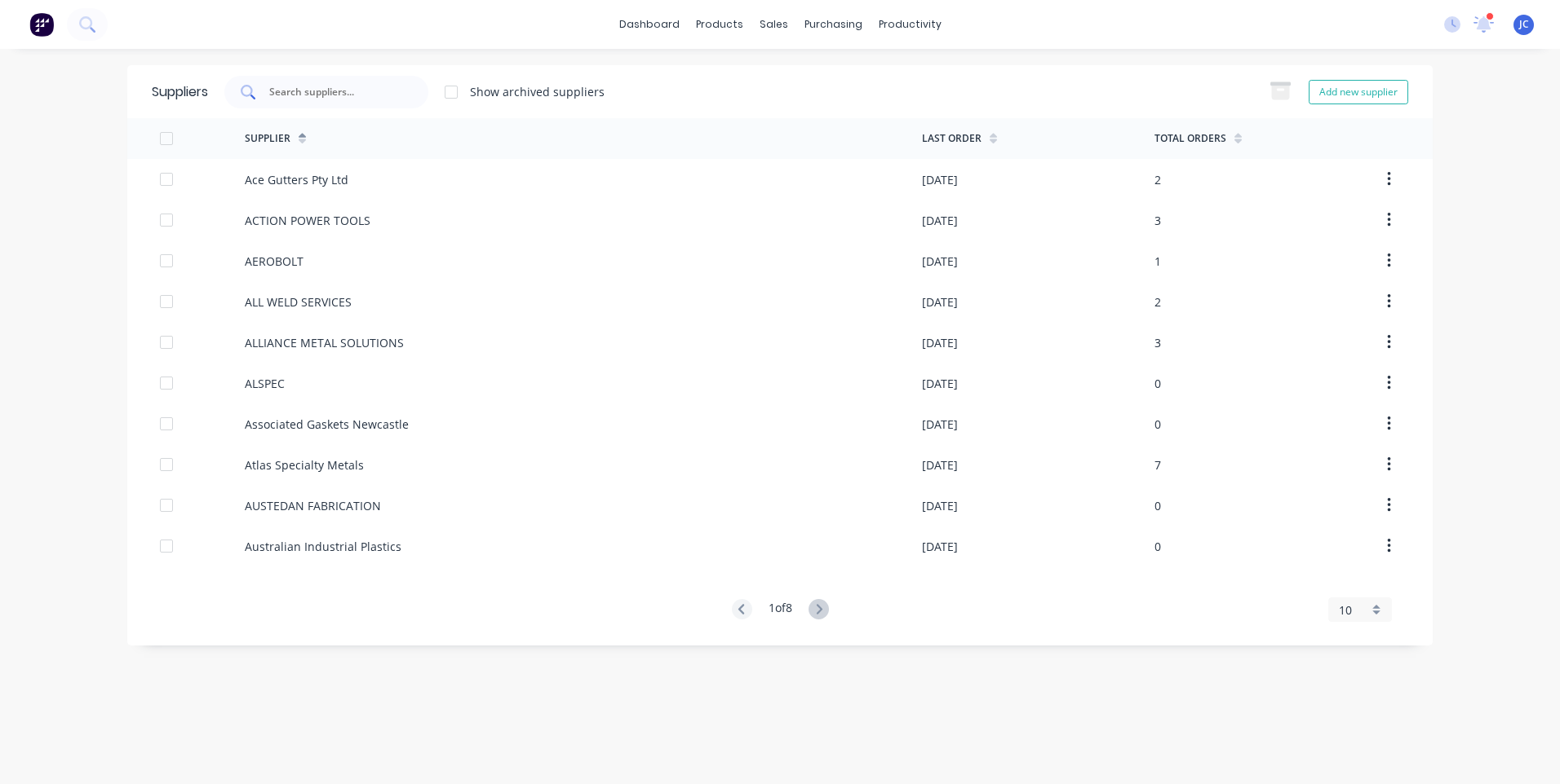
click at [303, 90] on input "text" at bounding box center [336, 91] width 136 height 17
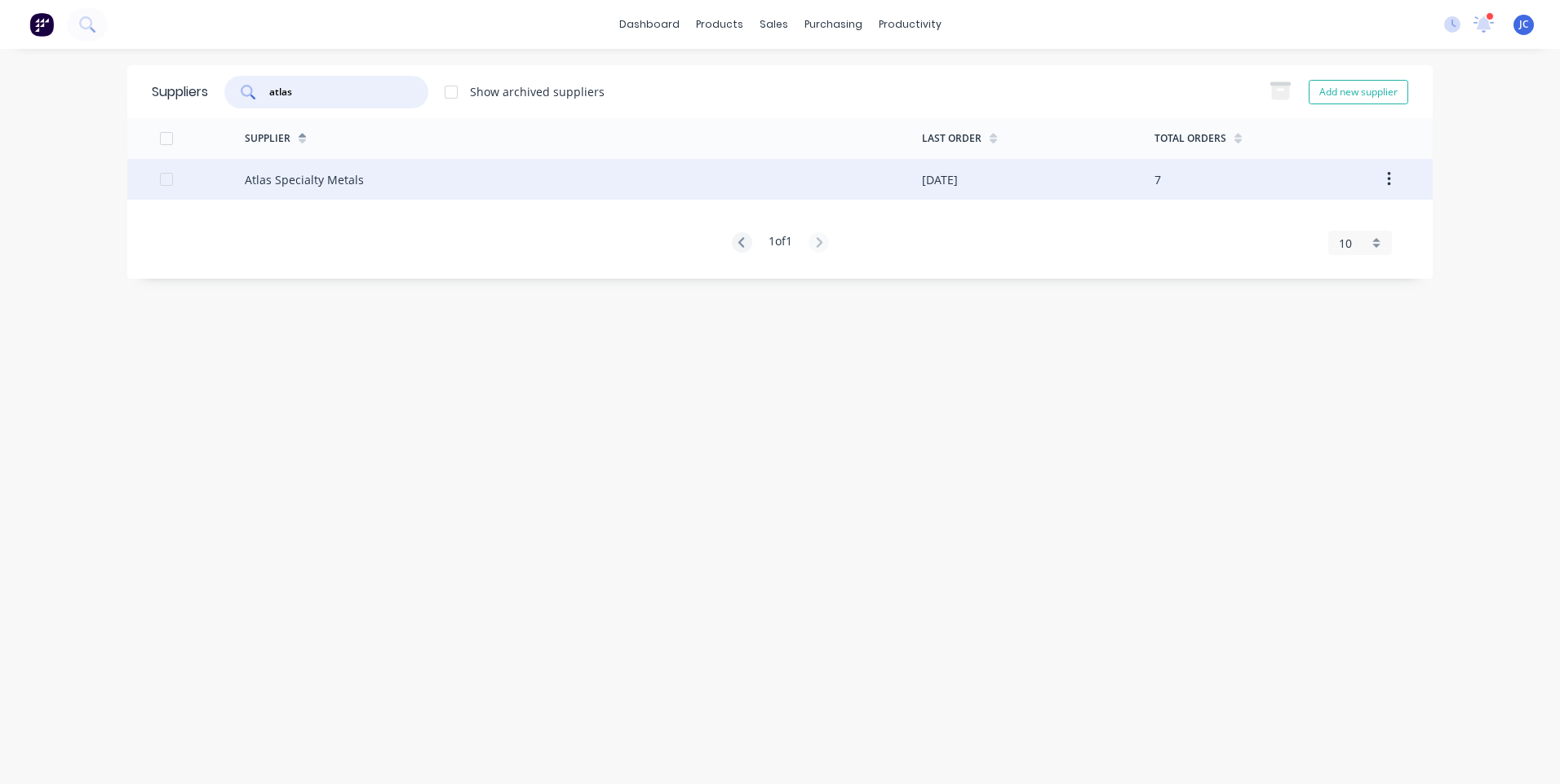
type input "atlas"
click at [328, 178] on div "Atlas Specialty Metals" at bounding box center [304, 179] width 119 height 17
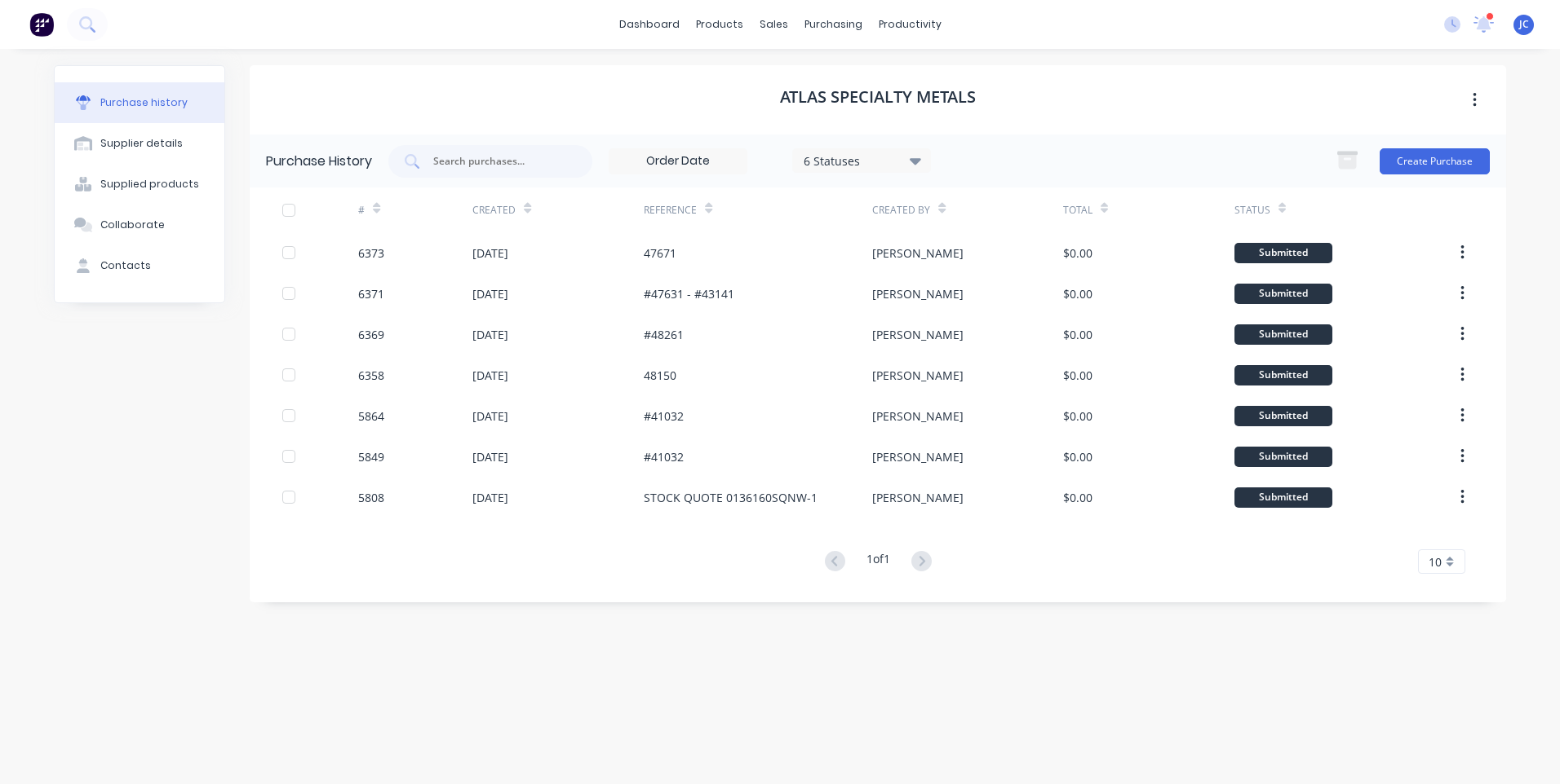
click at [927, 161] on div "6 Statuses" at bounding box center [861, 160] width 139 height 25
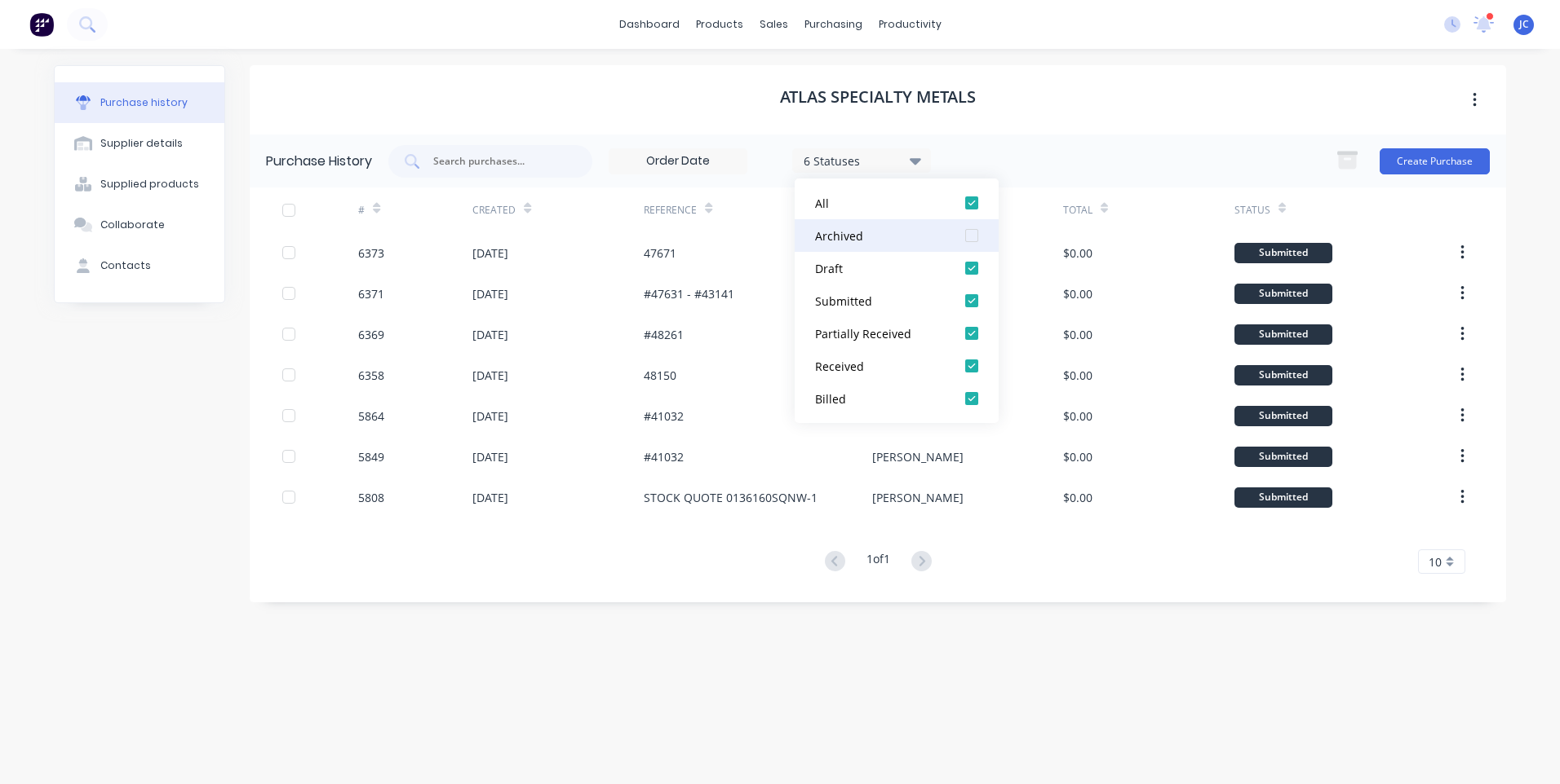
click at [973, 225] on div at bounding box center [971, 235] width 32 height 32
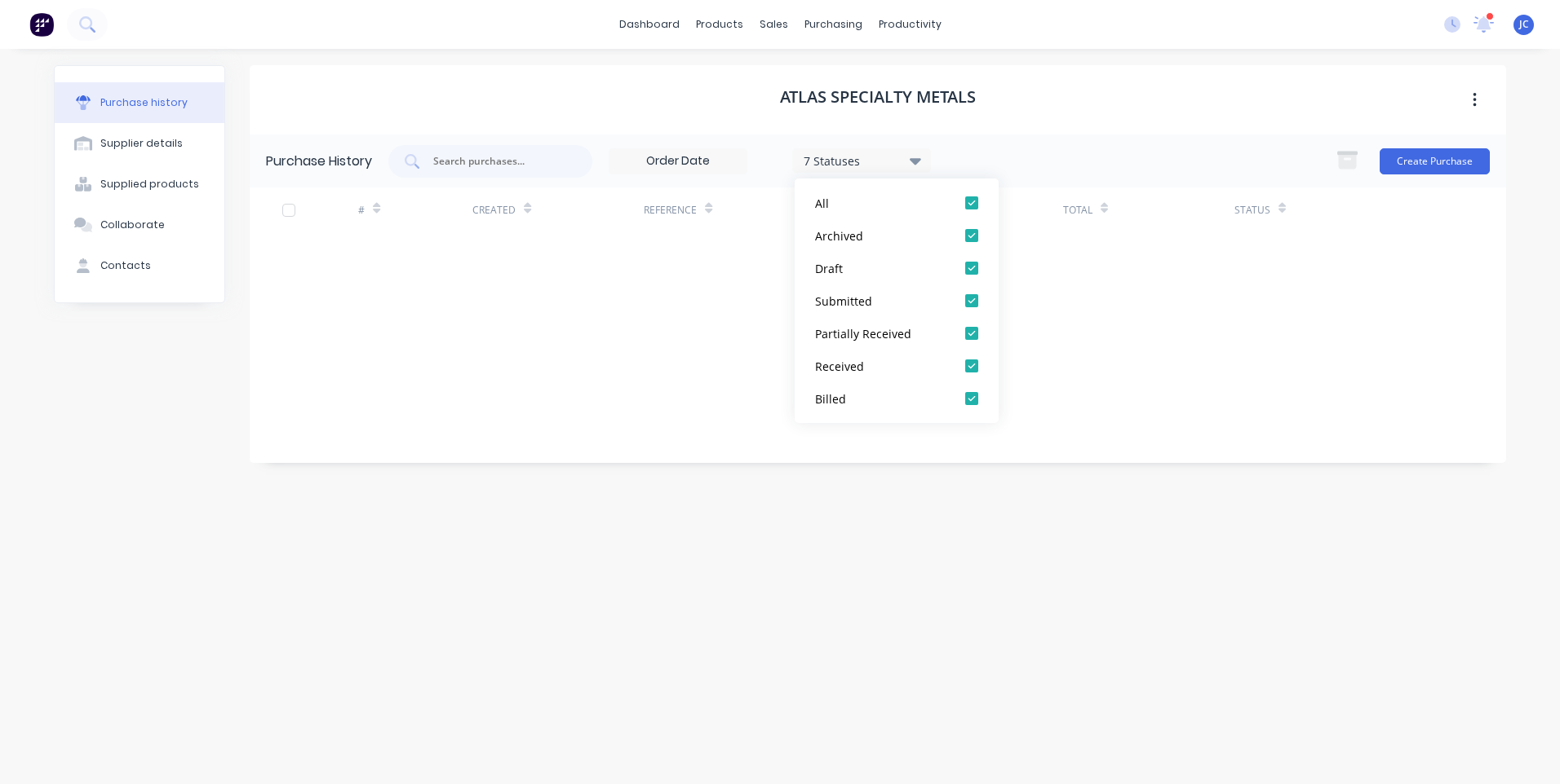
click at [966, 151] on div "7 Statuses 7 Statuses Create Purchase" at bounding box center [939, 161] width 1101 height 32
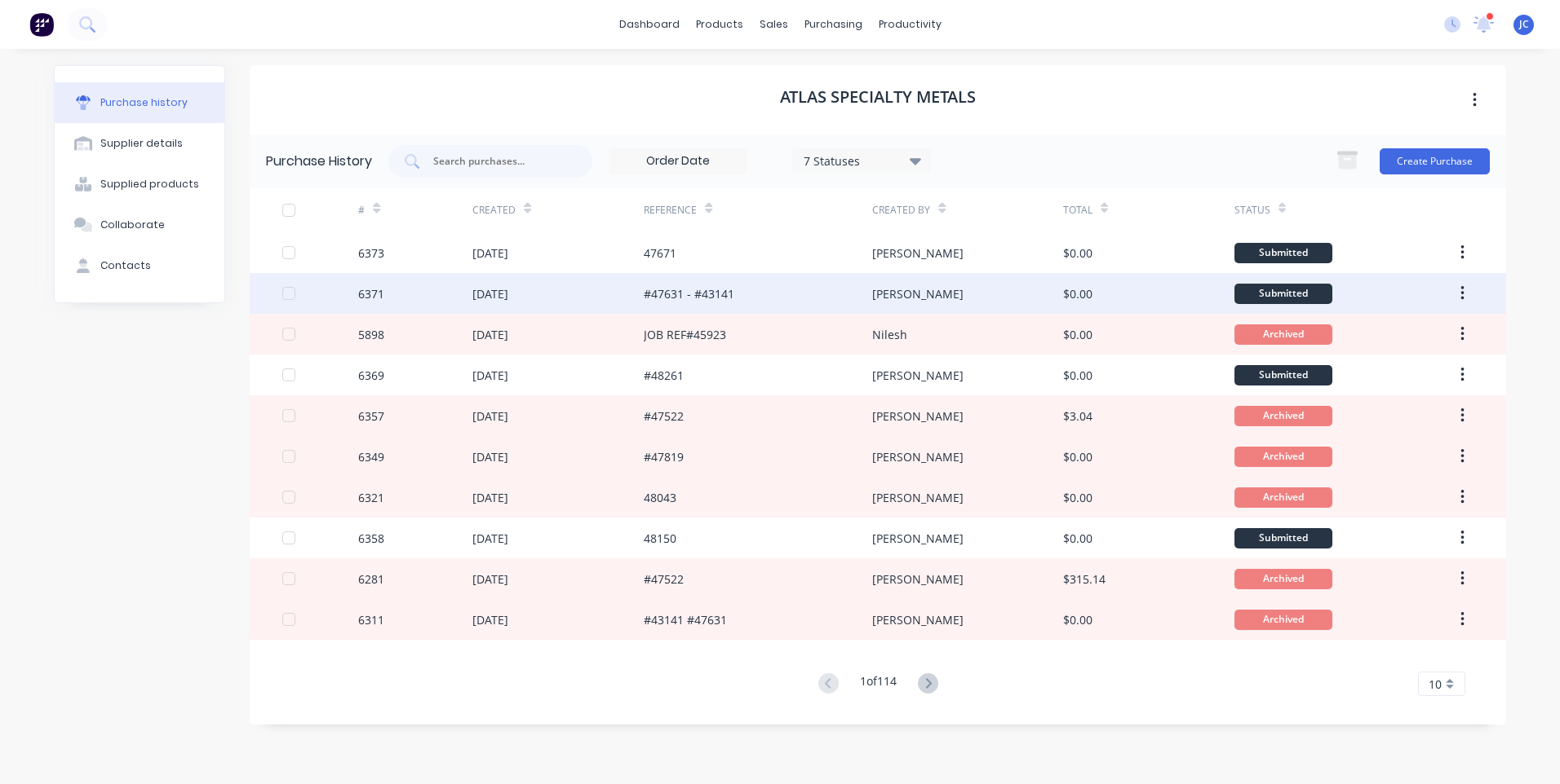
click at [928, 305] on div "[PERSON_NAME]" at bounding box center [967, 293] width 190 height 40
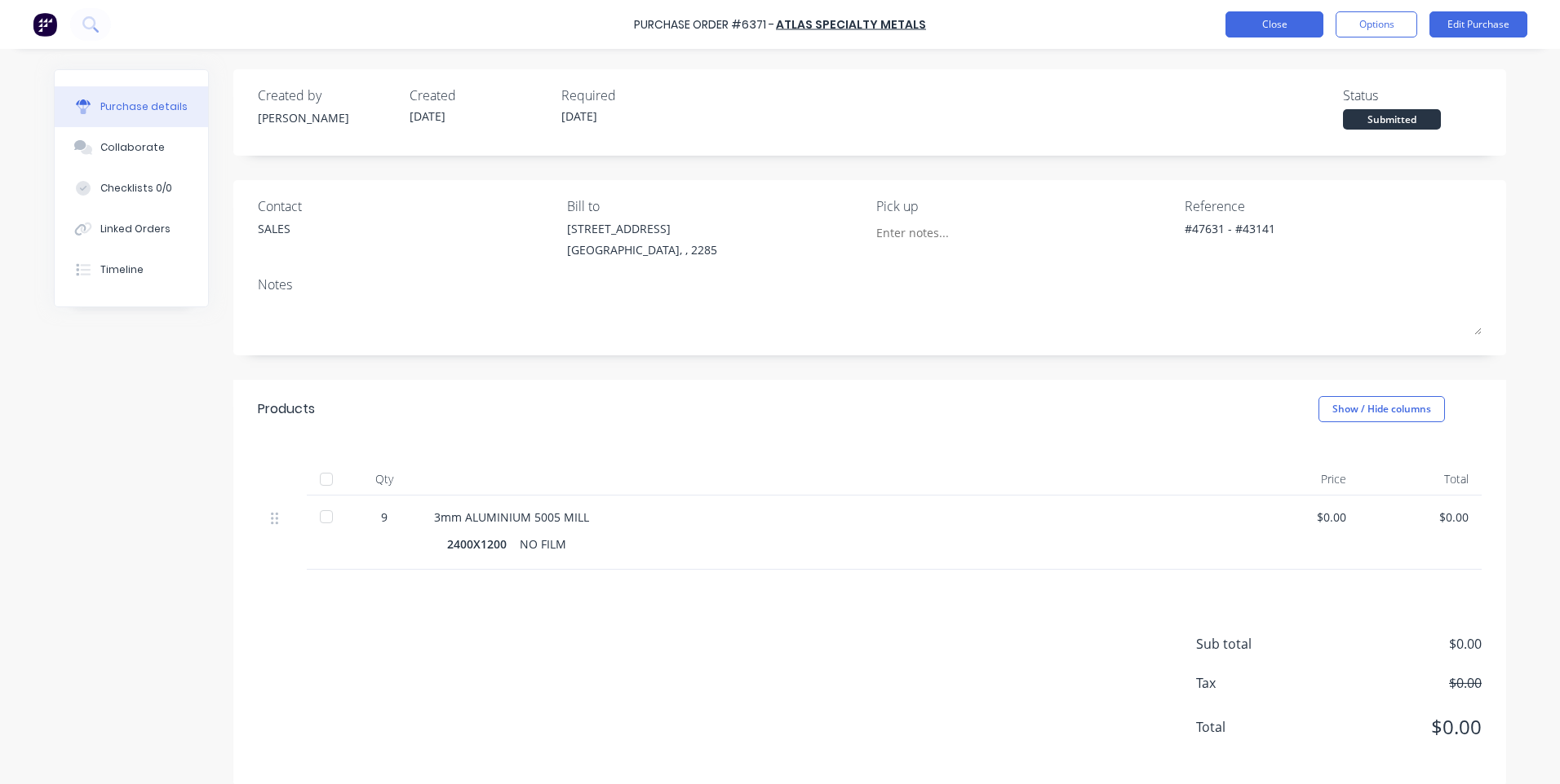
click at [1284, 17] on button "Close" at bounding box center [1274, 25] width 97 height 27
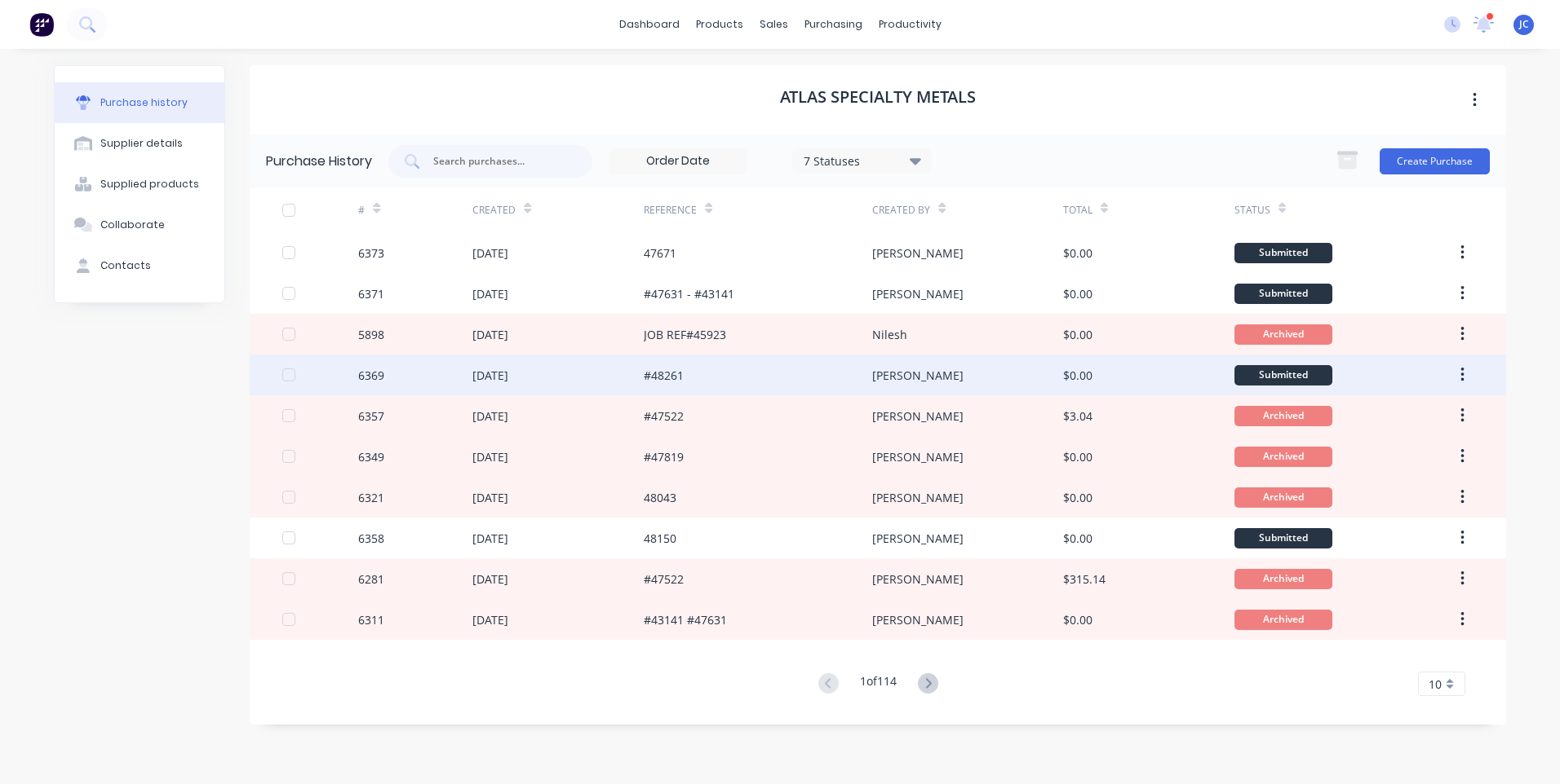
click at [932, 374] on div "[PERSON_NAME]" at bounding box center [967, 375] width 190 height 40
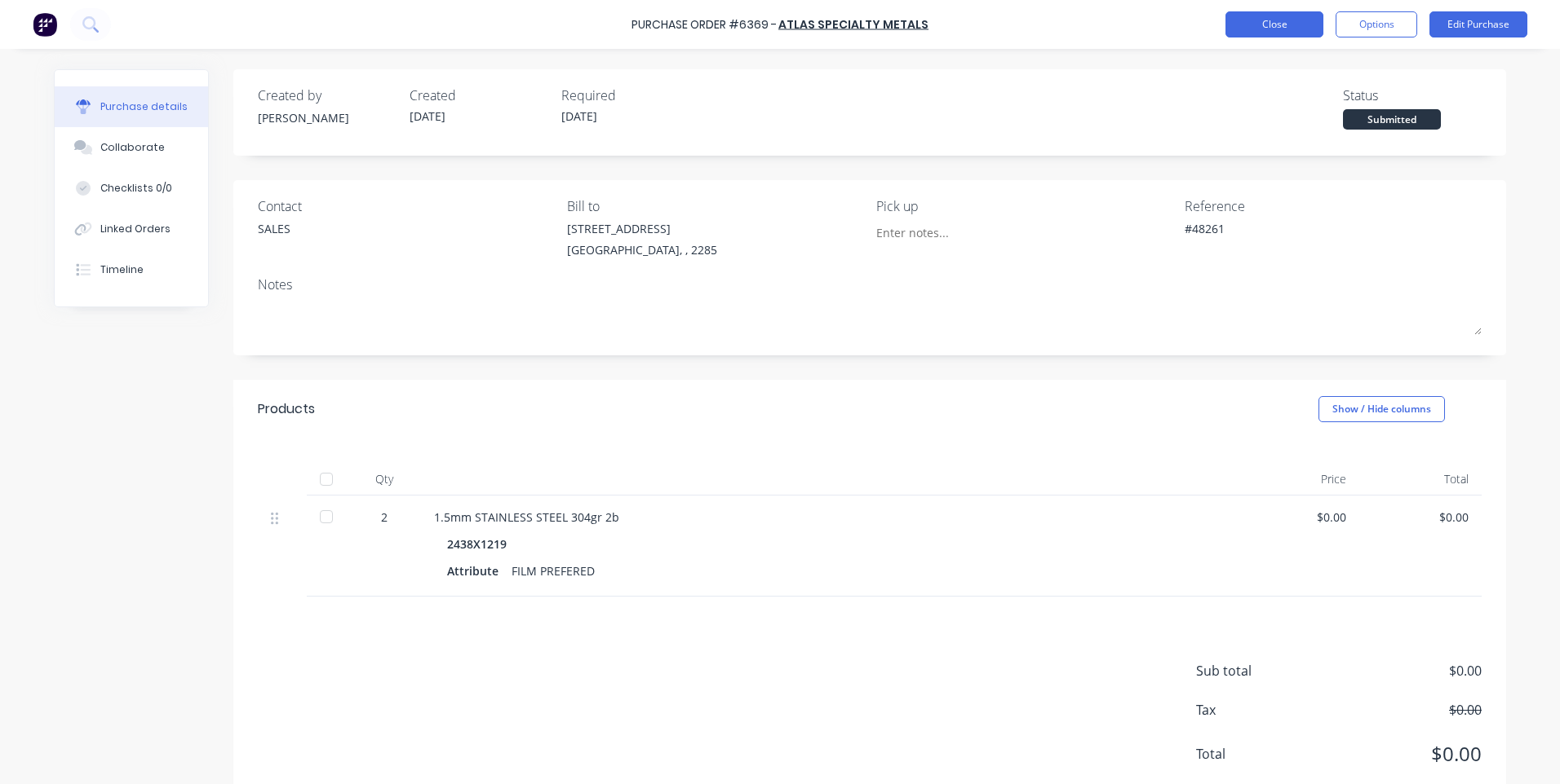
click at [1245, 20] on button "Close" at bounding box center [1274, 25] width 97 height 27
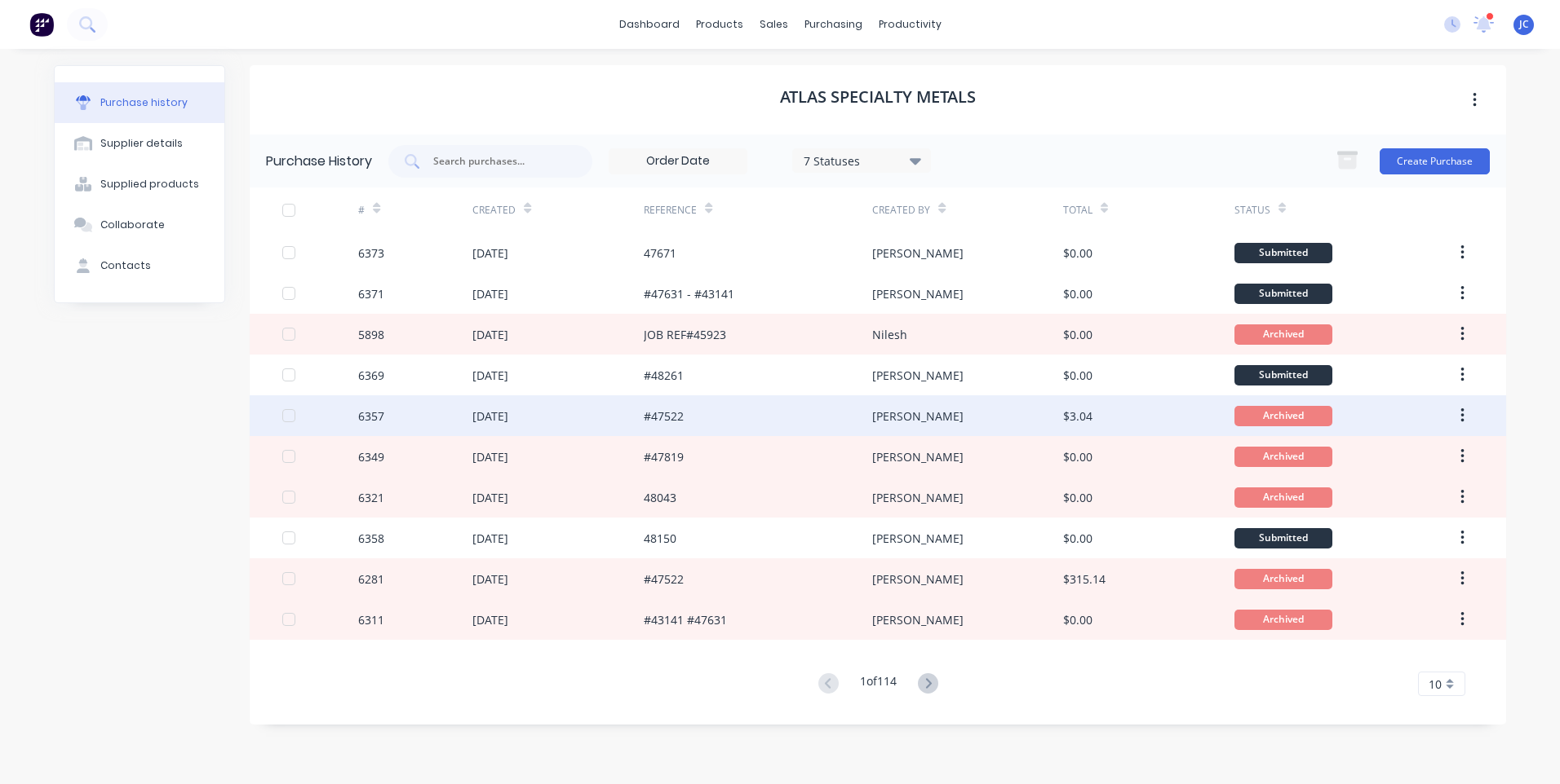
click at [905, 415] on div "[PERSON_NAME]" at bounding box center [967, 415] width 190 height 40
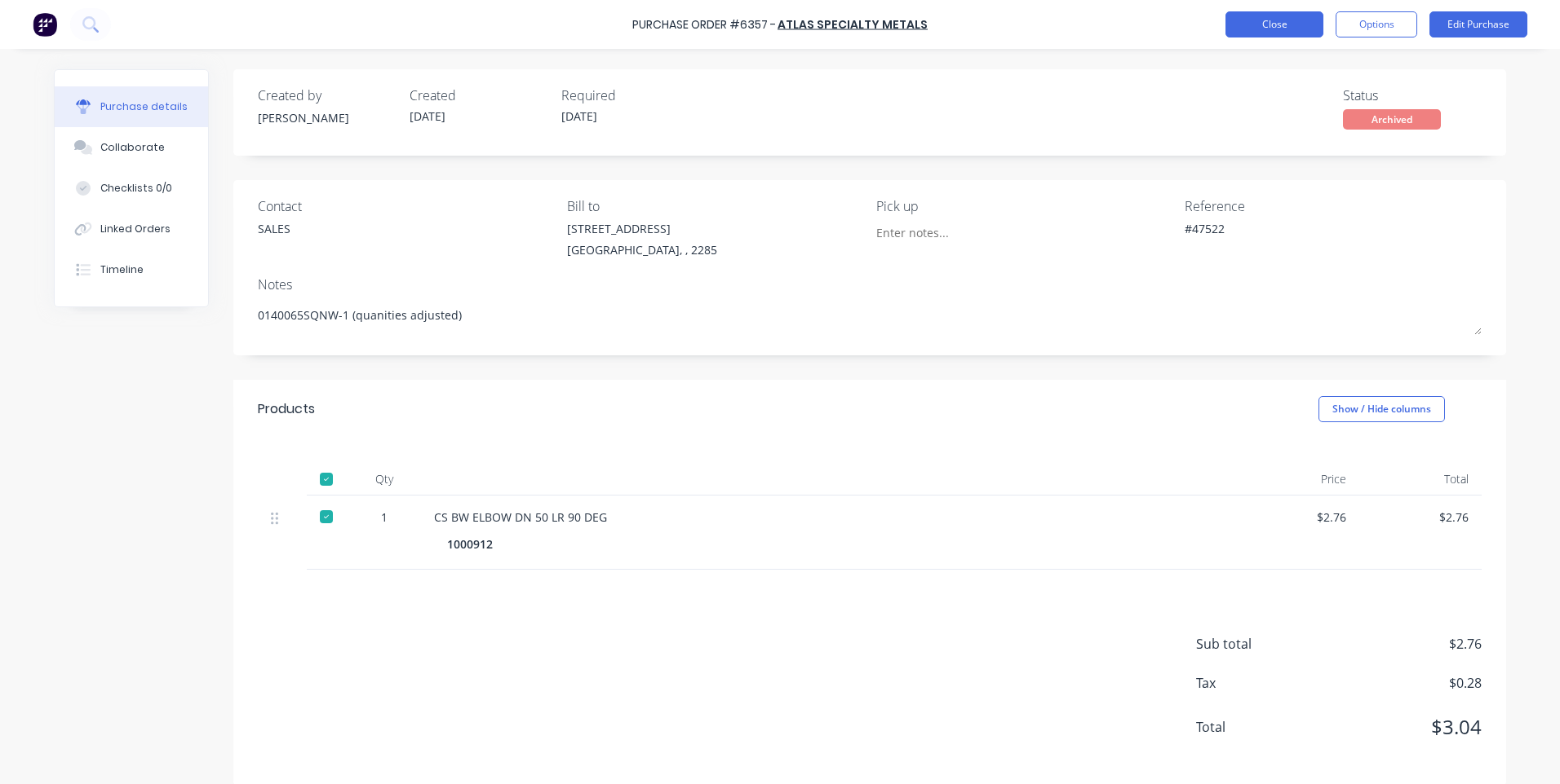
click at [1298, 22] on button "Close" at bounding box center [1274, 25] width 97 height 27
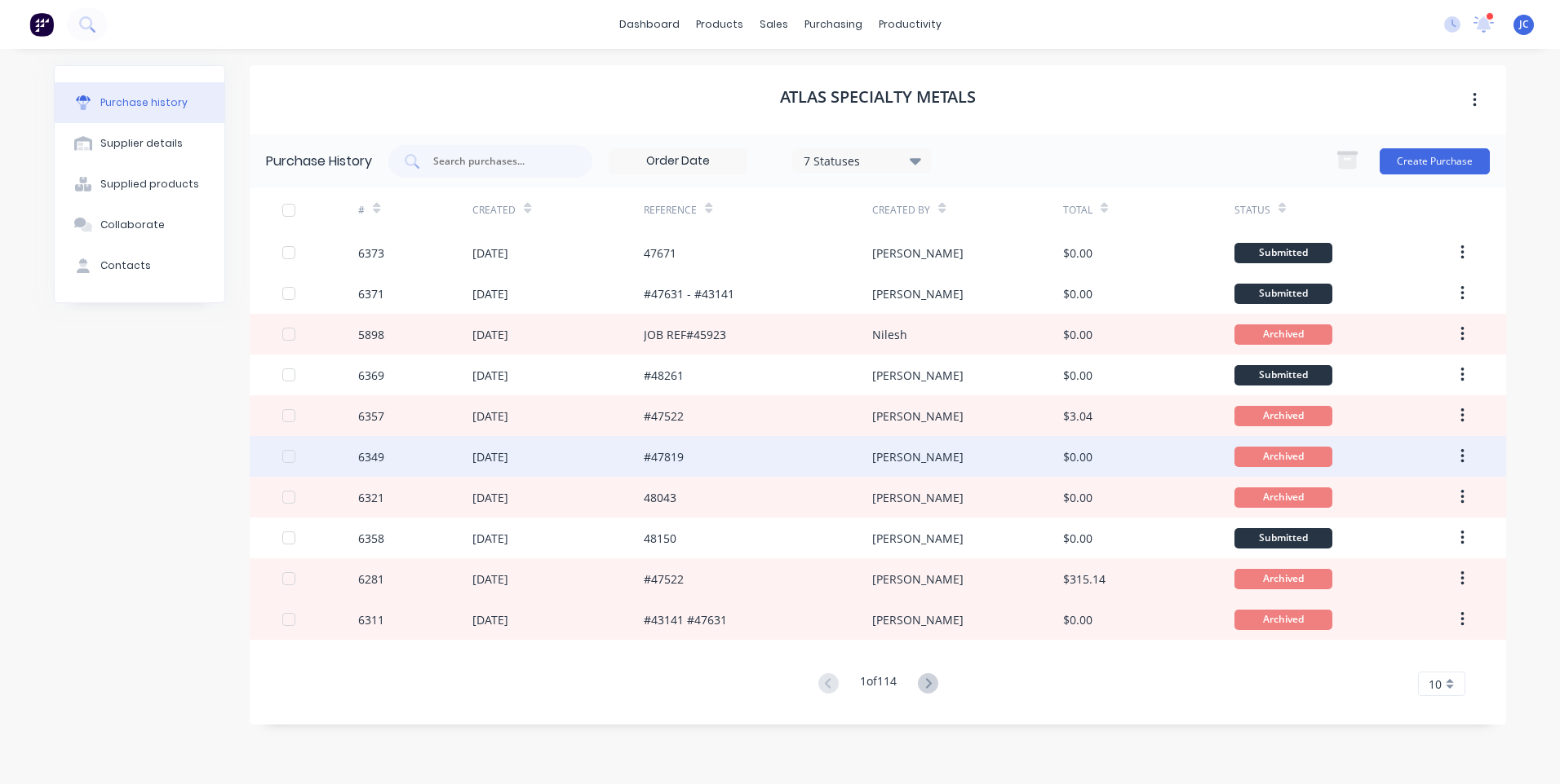
click at [938, 455] on div "[PERSON_NAME]" at bounding box center [967, 455] width 190 height 40
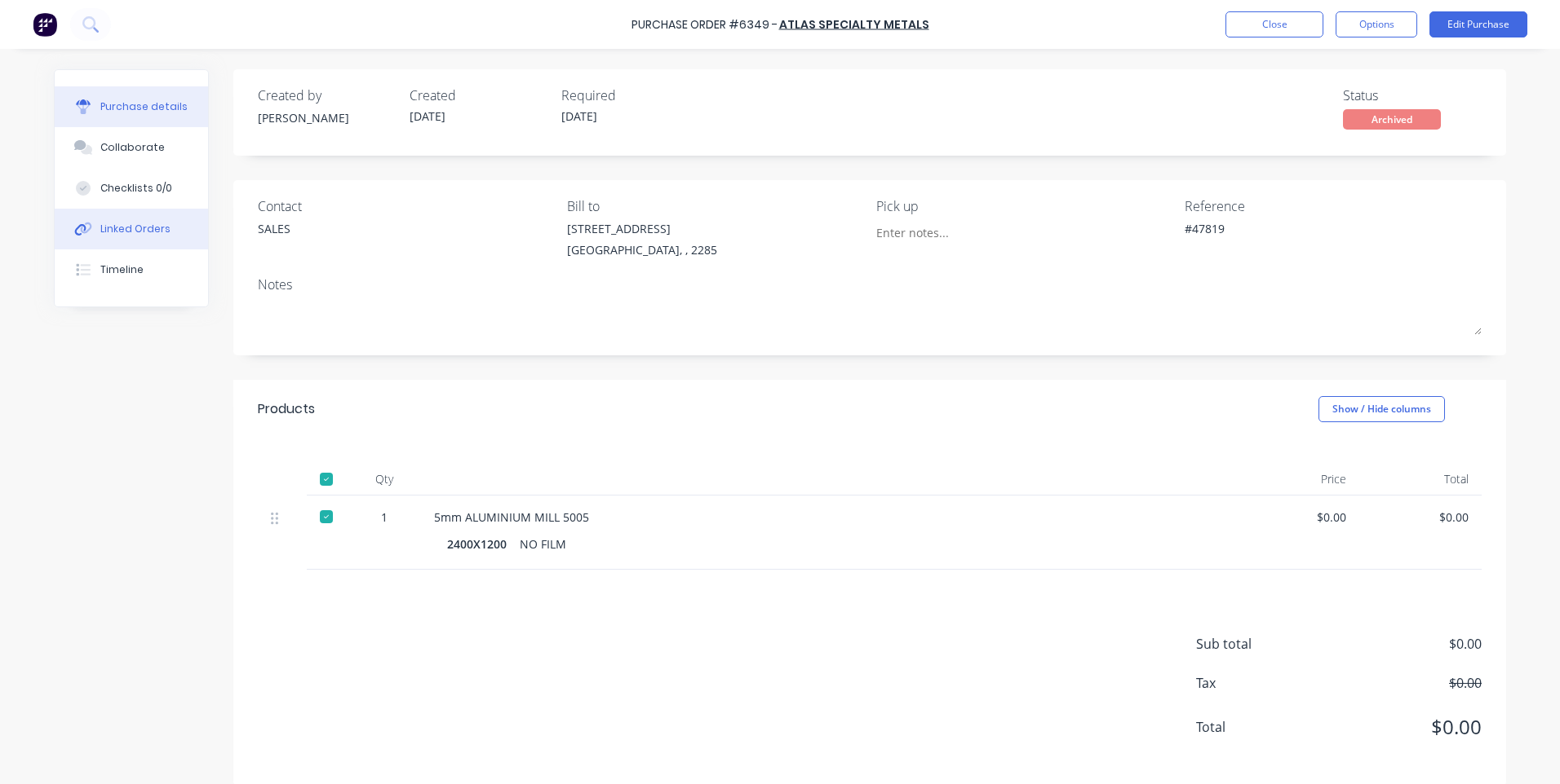
click at [93, 230] on button "Linked Orders" at bounding box center [132, 228] width 154 height 40
type textarea "x"
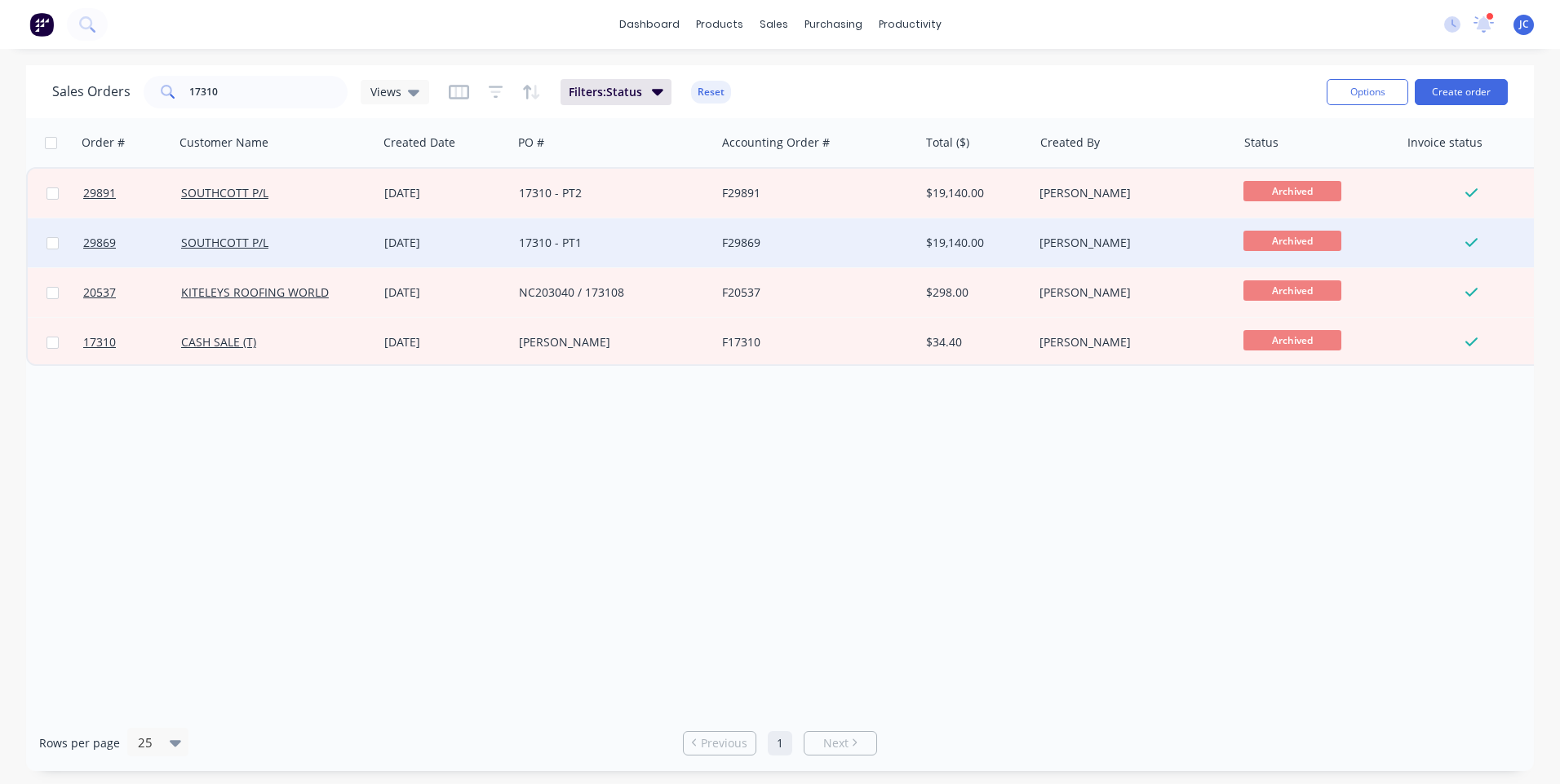
click at [784, 240] on div "F29869" at bounding box center [813, 243] width 181 height 17
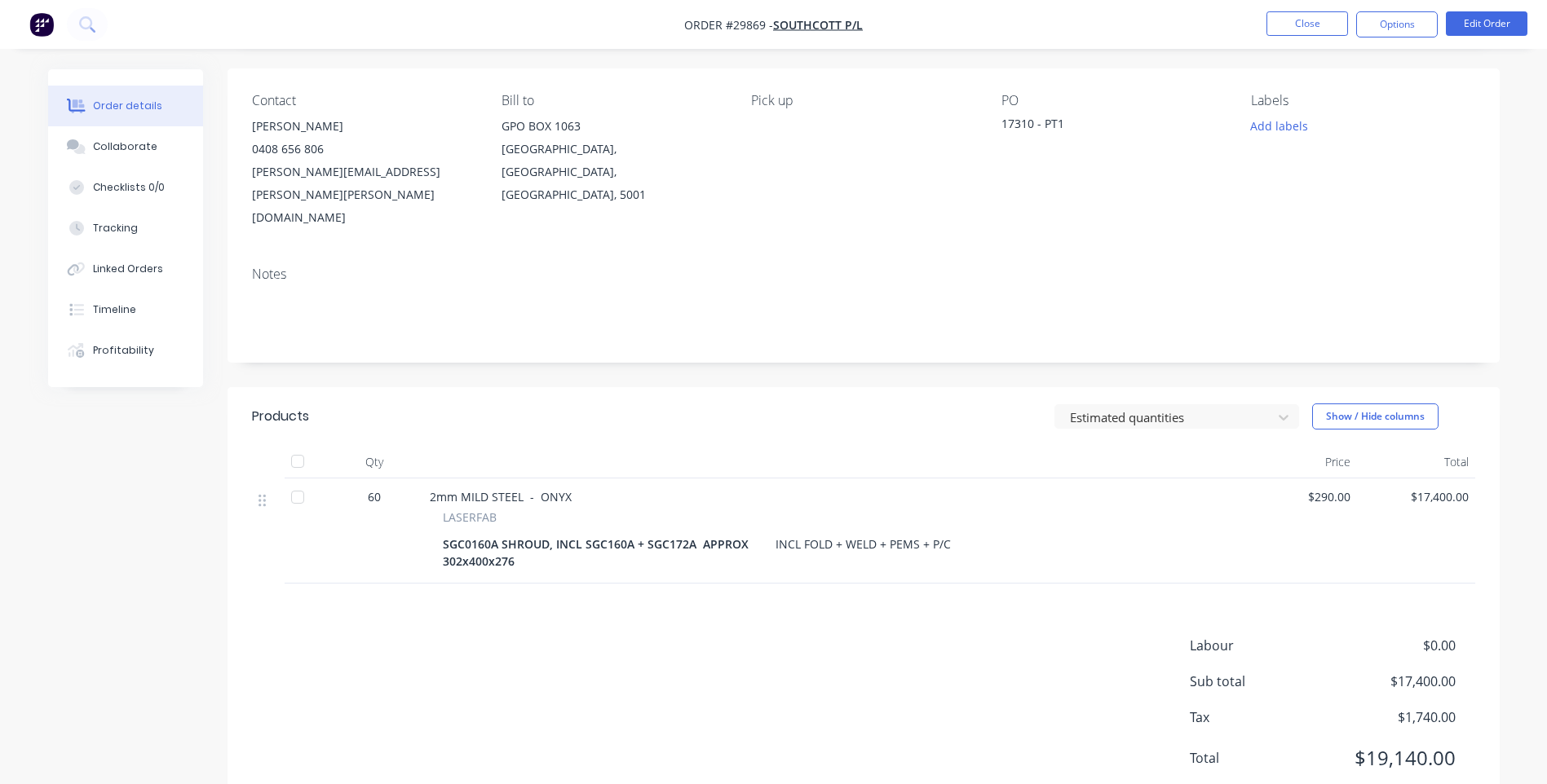
scroll to position [120, 0]
